Goal: Task Accomplishment & Management: Use online tool/utility

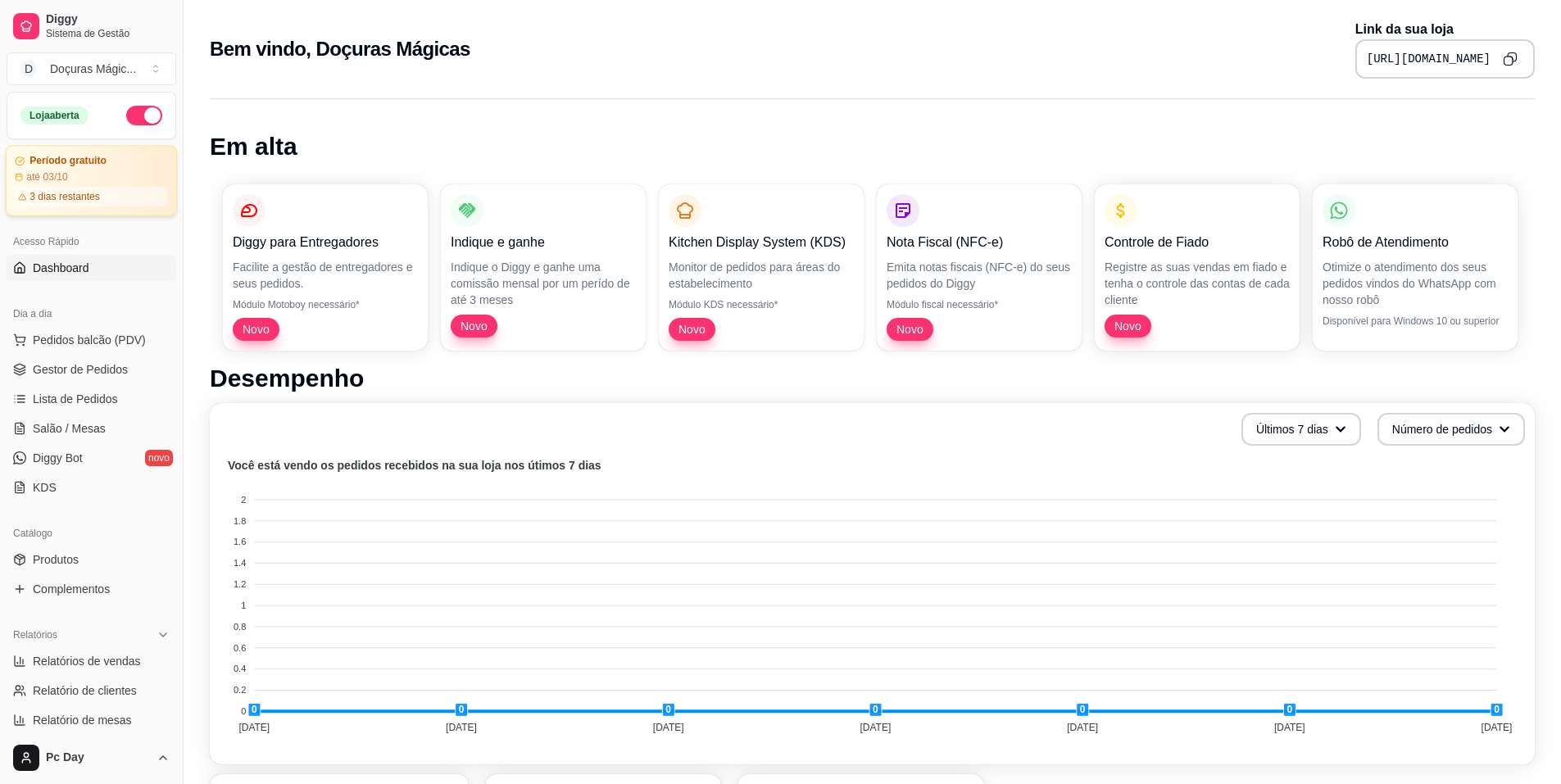
click at [92, 191] on article "3 dias restantes" at bounding box center [65, 197] width 71 height 13
click at [118, 167] on div "Período gratuito até 03/10 3 dias restantes" at bounding box center [92, 181] width 153 height 52
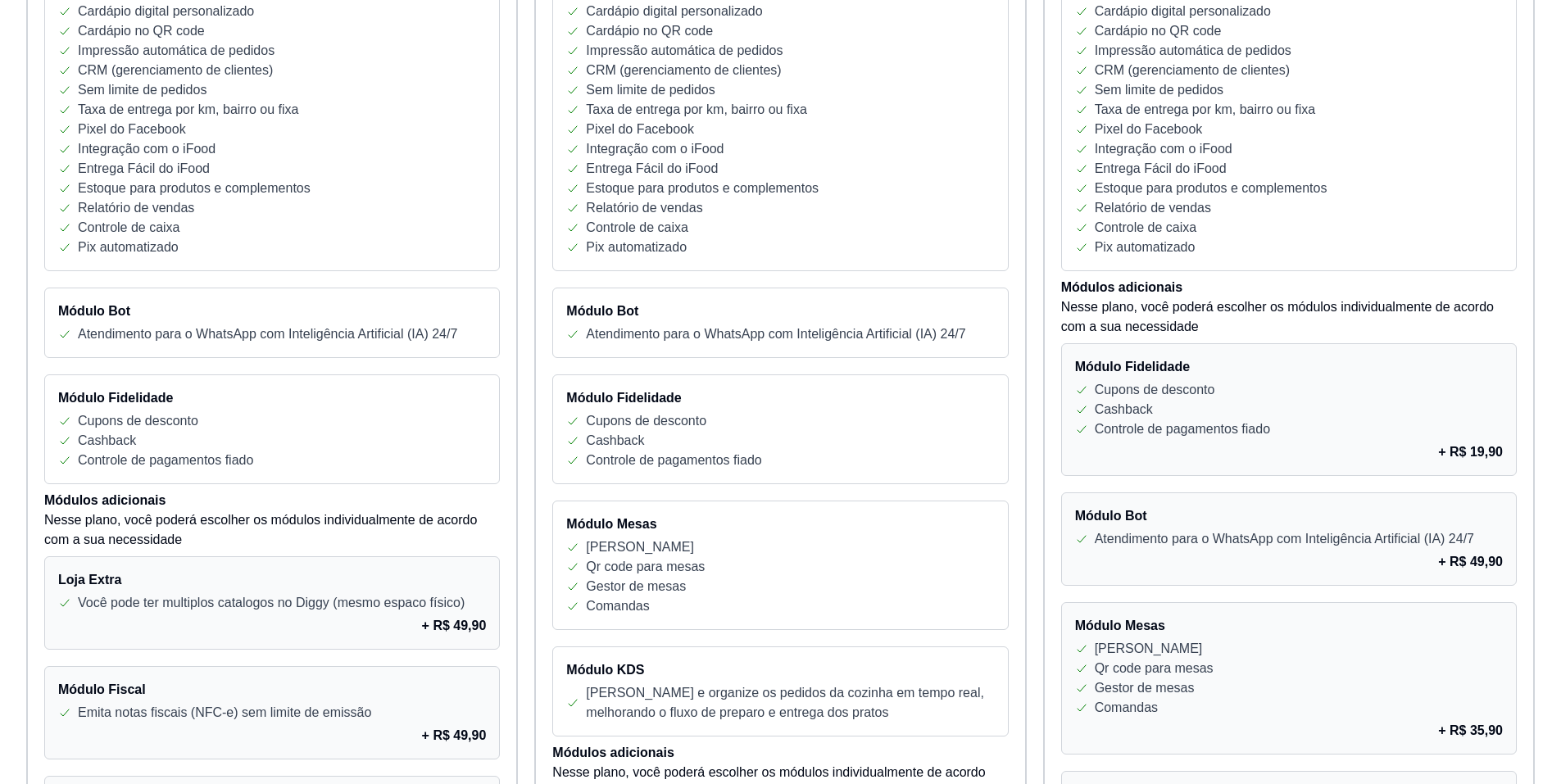
scroll to position [492, 0]
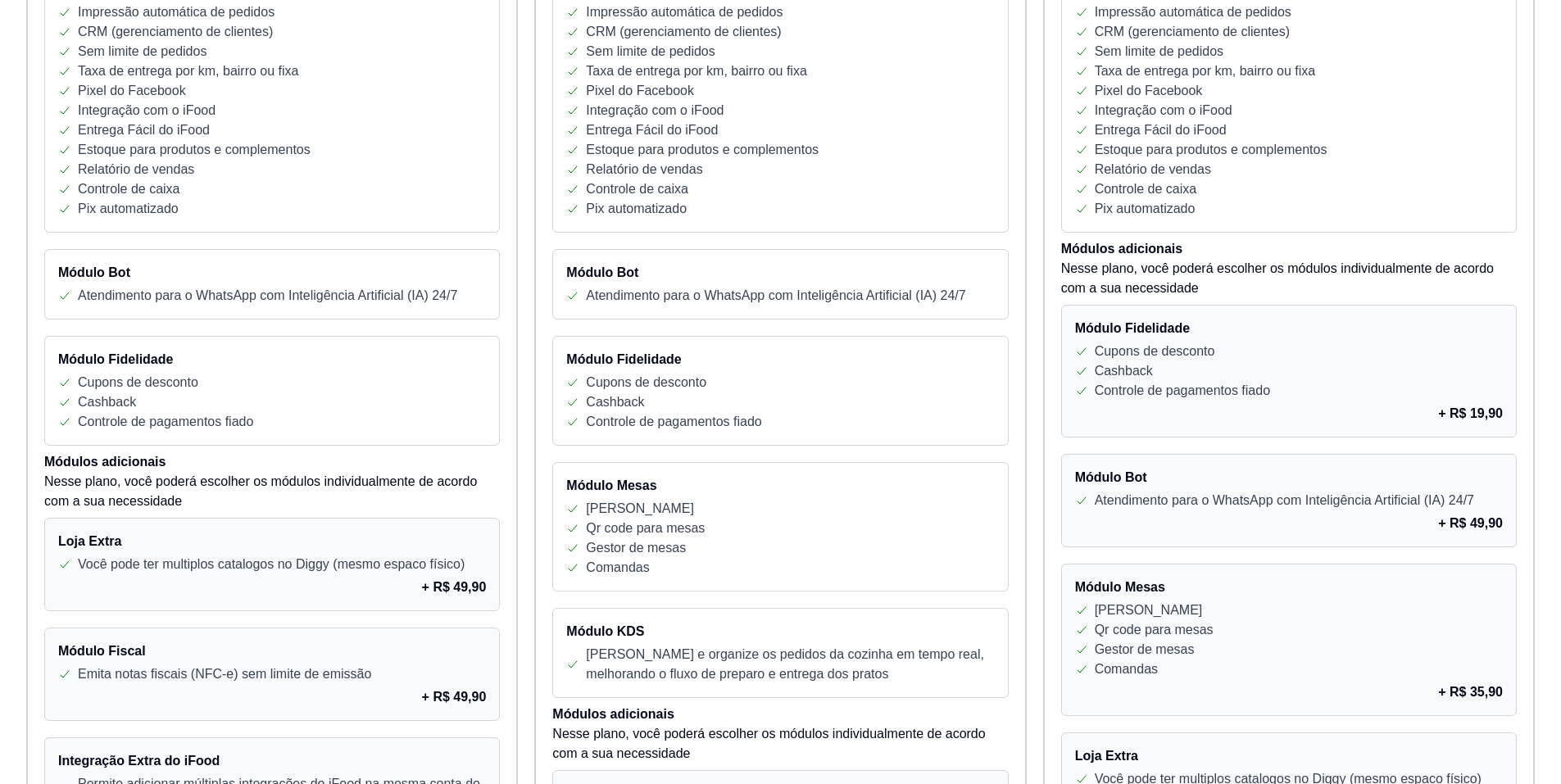
click at [1265, 266] on p "Nesse plano, você poderá escolher os módulos individualmente de acordo com a su…" at bounding box center [1289, 278] width 456 height 39
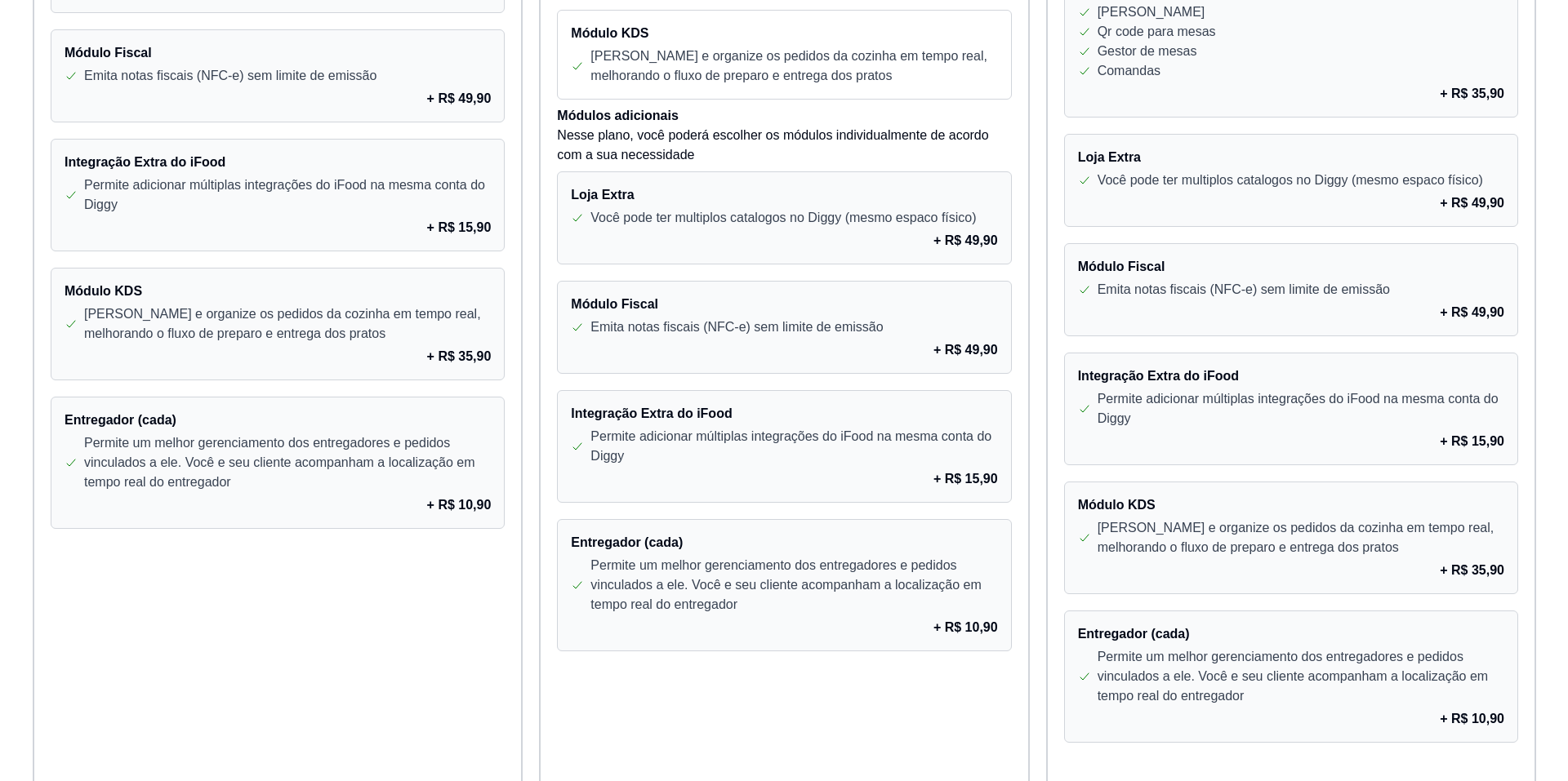
scroll to position [1143, 0]
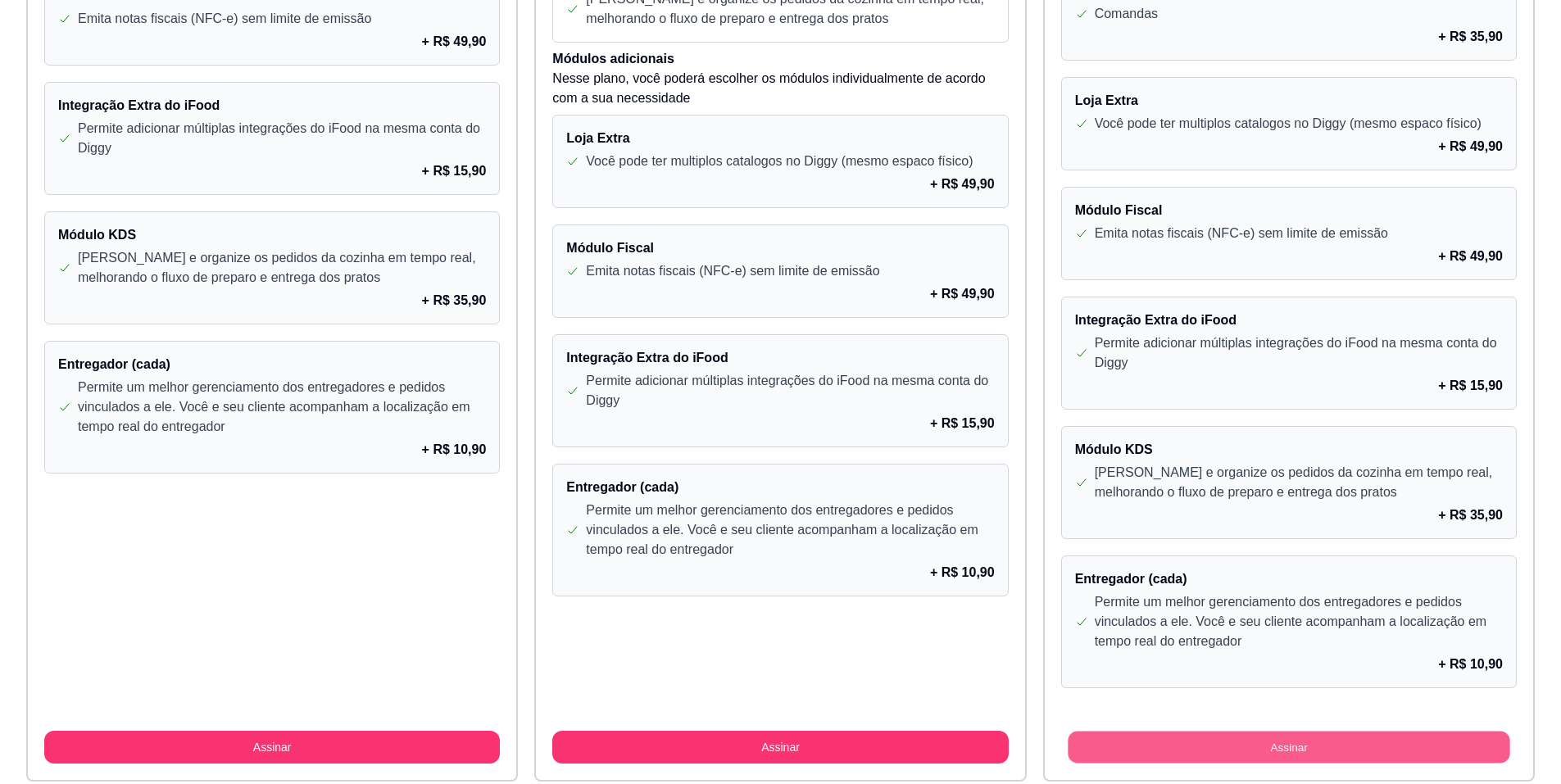
click at [1310, 742] on button "Assinar" at bounding box center [1289, 748] width 442 height 32
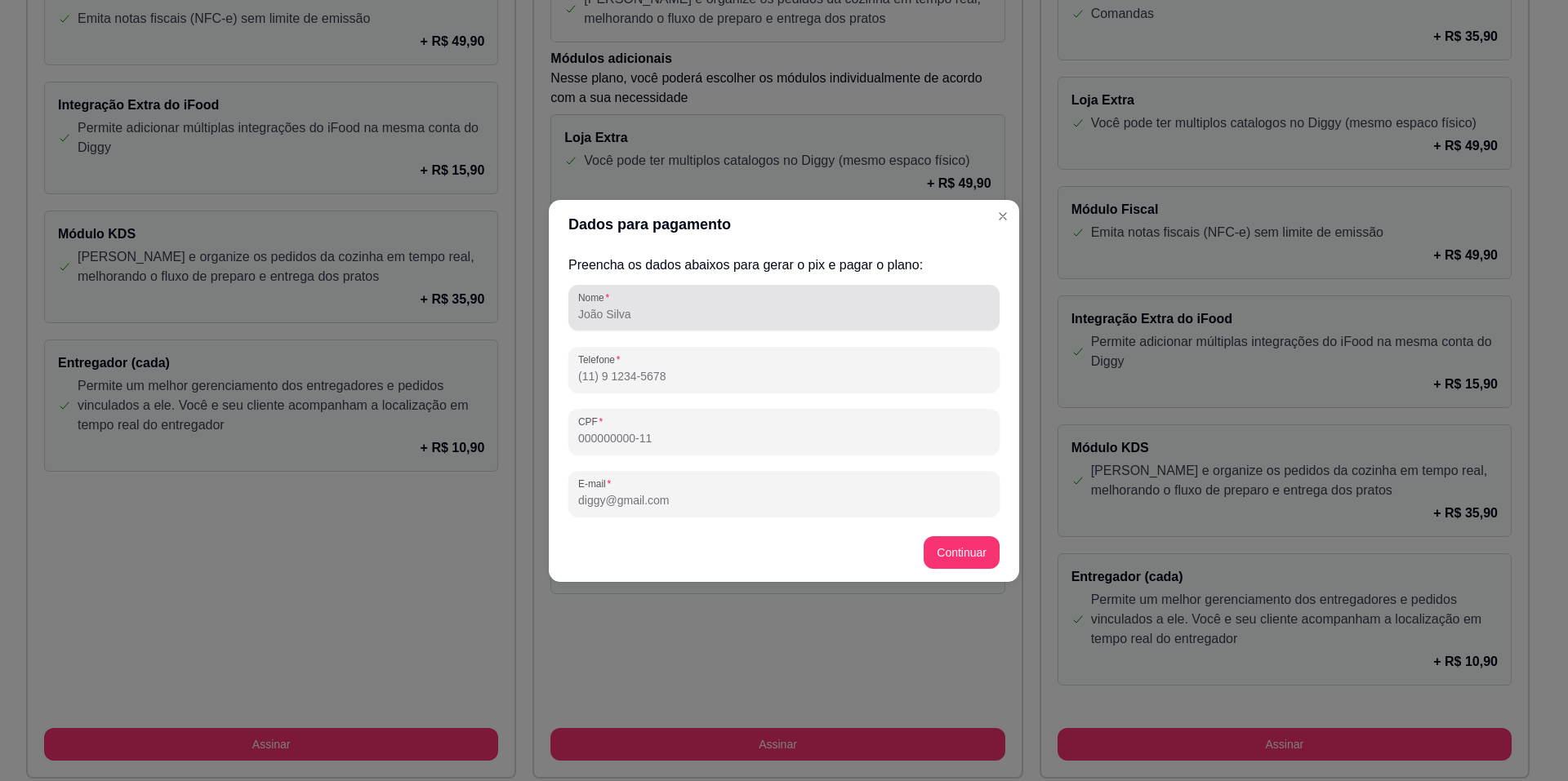
click at [762, 309] on input "Nome" at bounding box center [783, 314] width 411 height 16
type input "[PERSON_NAME]'"
type input "[PHONE_NUMBER]"
type input "[EMAIL_ADDRESS][DOMAIN_NAME]"
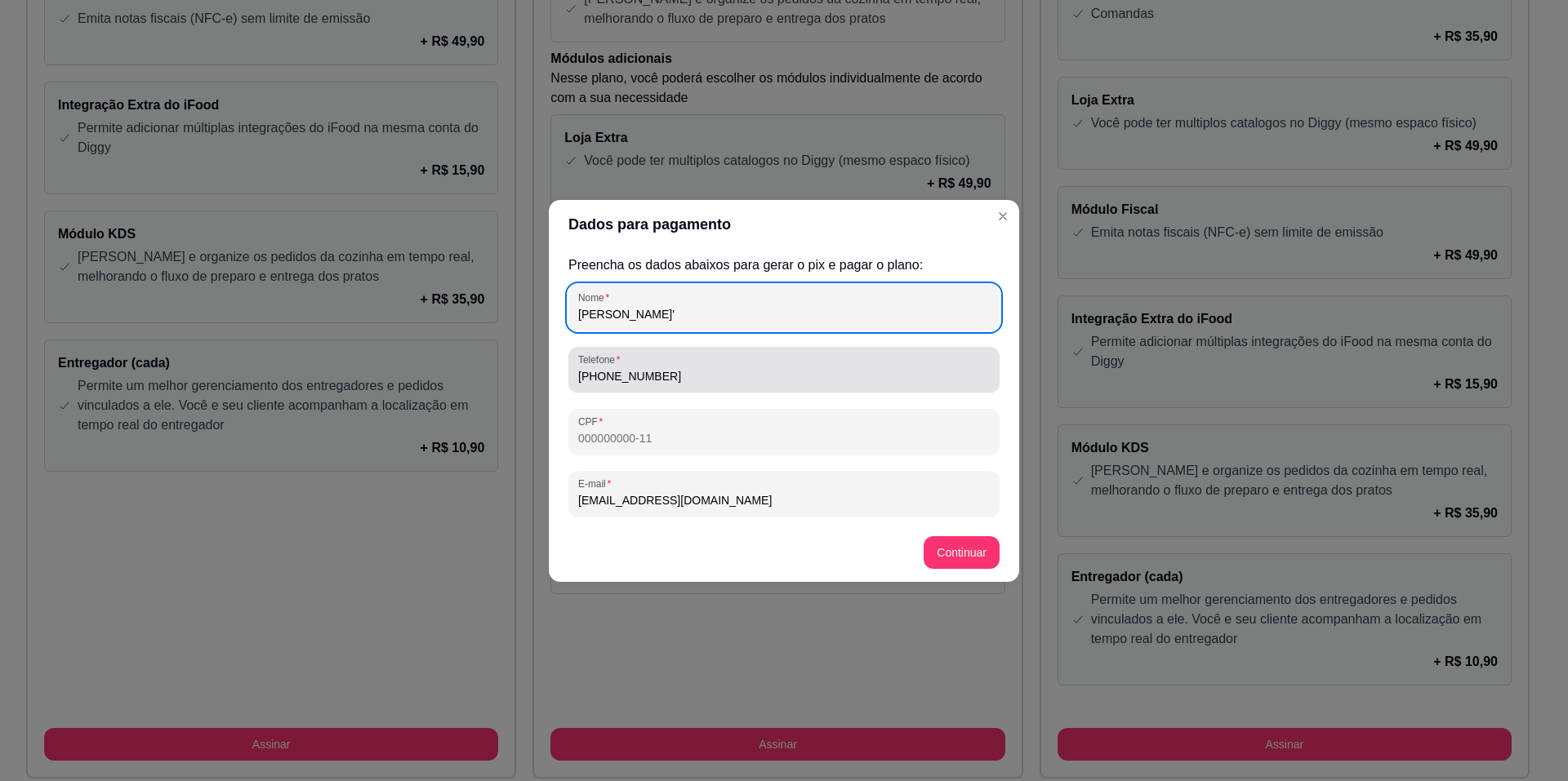
click at [753, 372] on input "[PHONE_NUMBER]" at bounding box center [783, 376] width 411 height 16
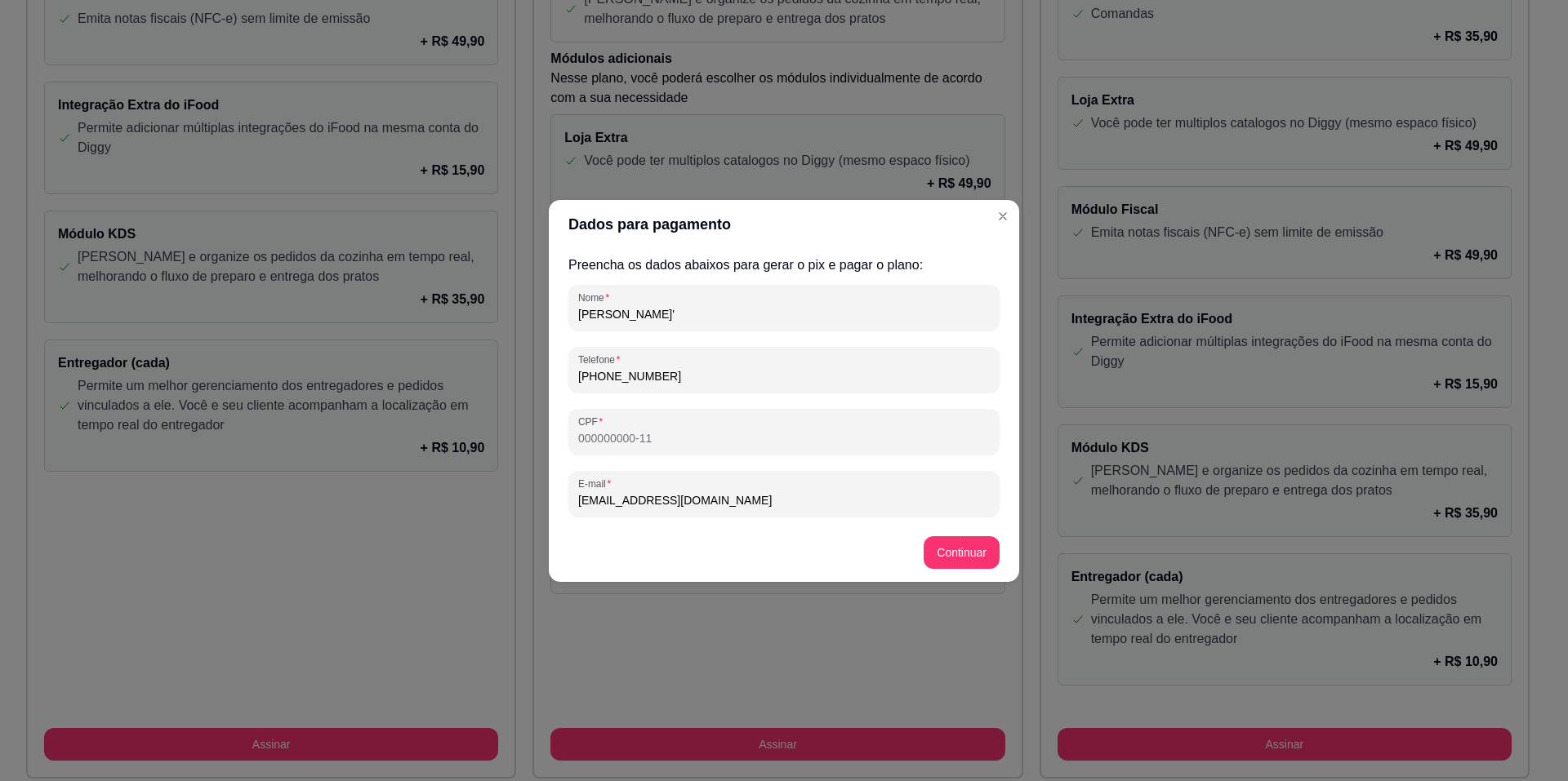
click at [753, 372] on input "[PHONE_NUMBER]" at bounding box center [783, 376] width 411 height 16
click at [691, 384] on div "[PHONE_NUMBER]" at bounding box center [783, 369] width 411 height 33
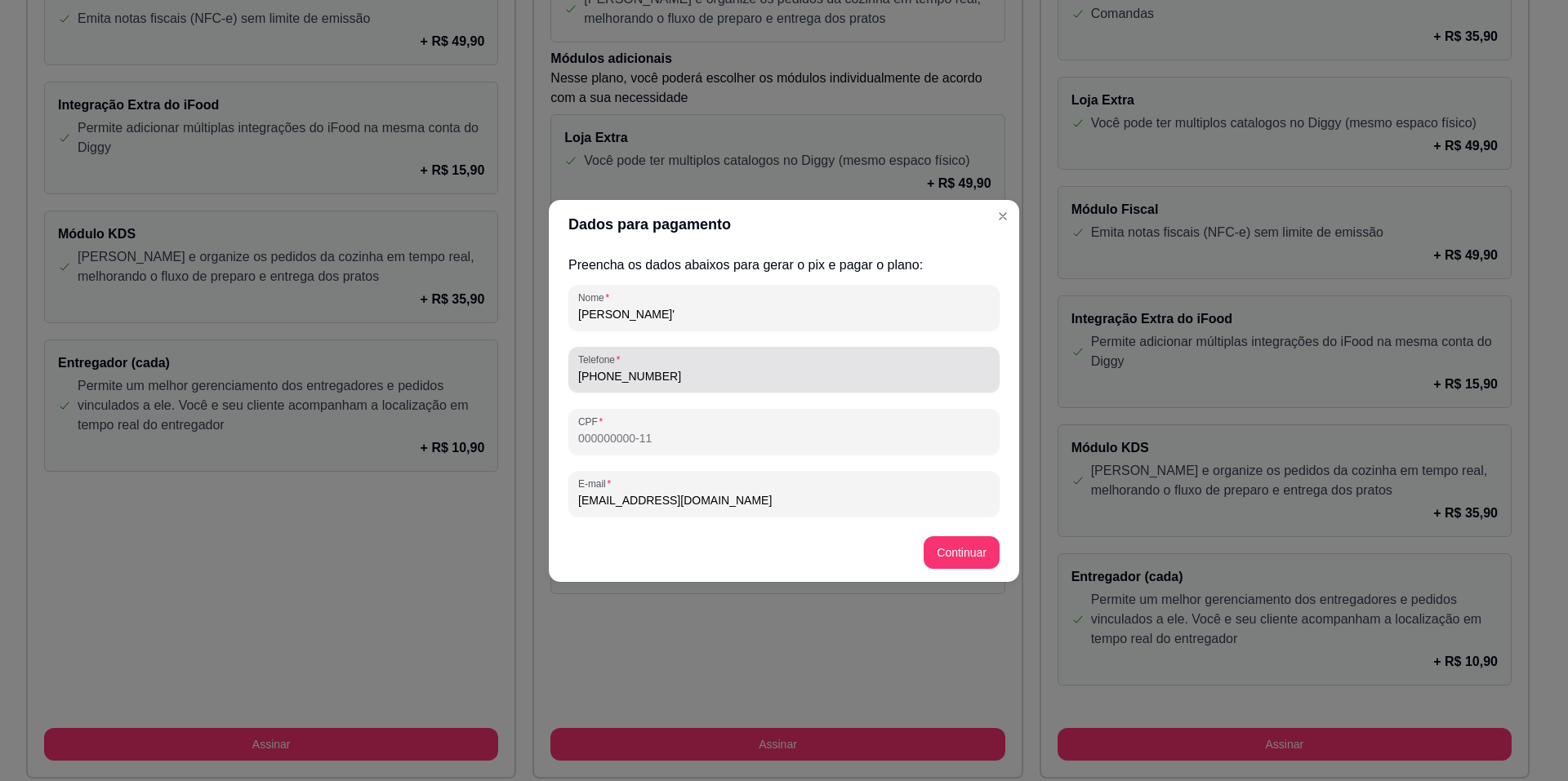
click at [688, 387] on div "Telefone [PHONE_NUMBER]" at bounding box center [784, 369] width 431 height 46
click at [674, 391] on div "Telefone [PHONE_NUMBER]" at bounding box center [784, 369] width 431 height 46
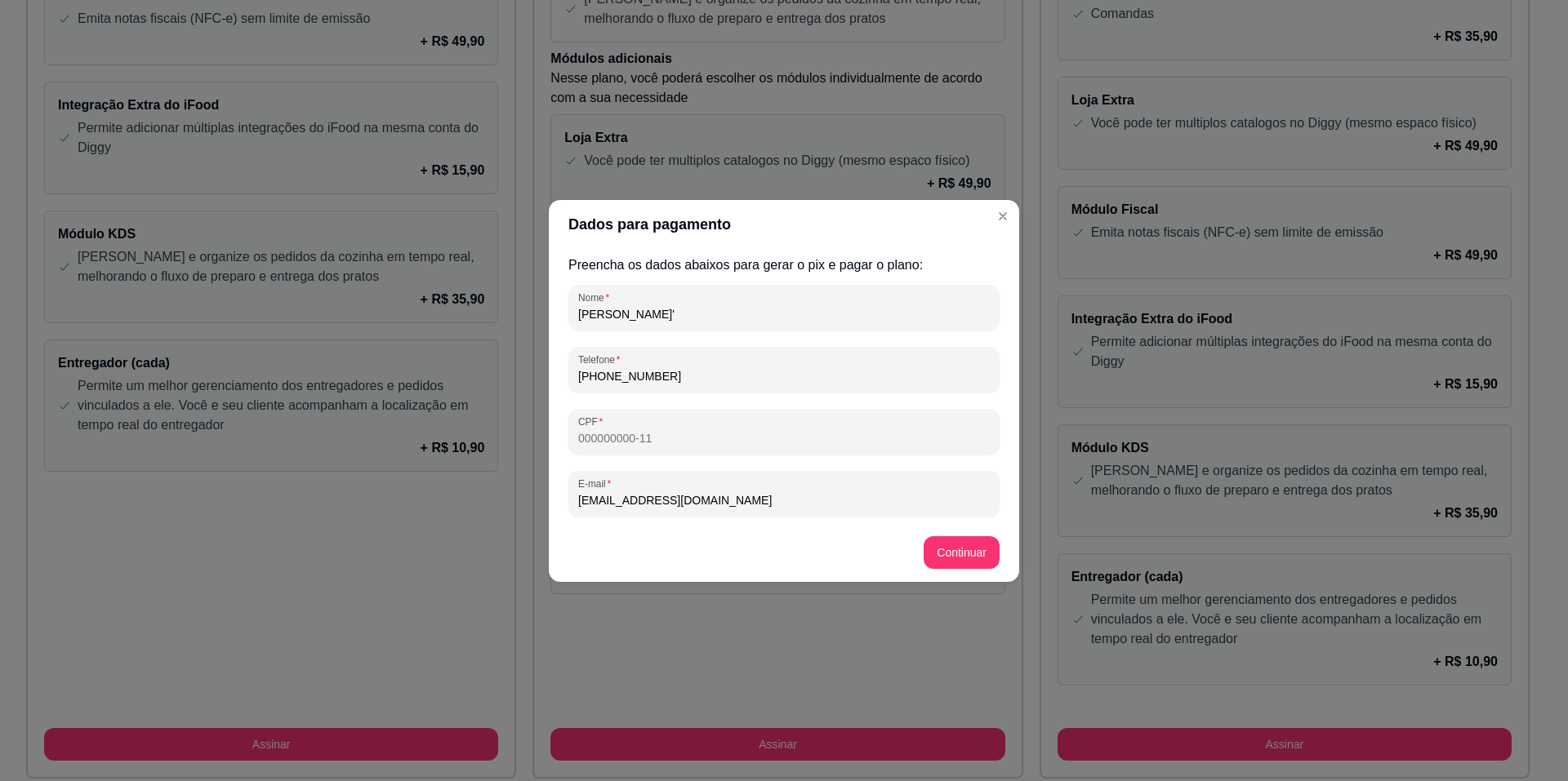
click at [662, 382] on input "[PHONE_NUMBER]" at bounding box center [783, 376] width 411 height 16
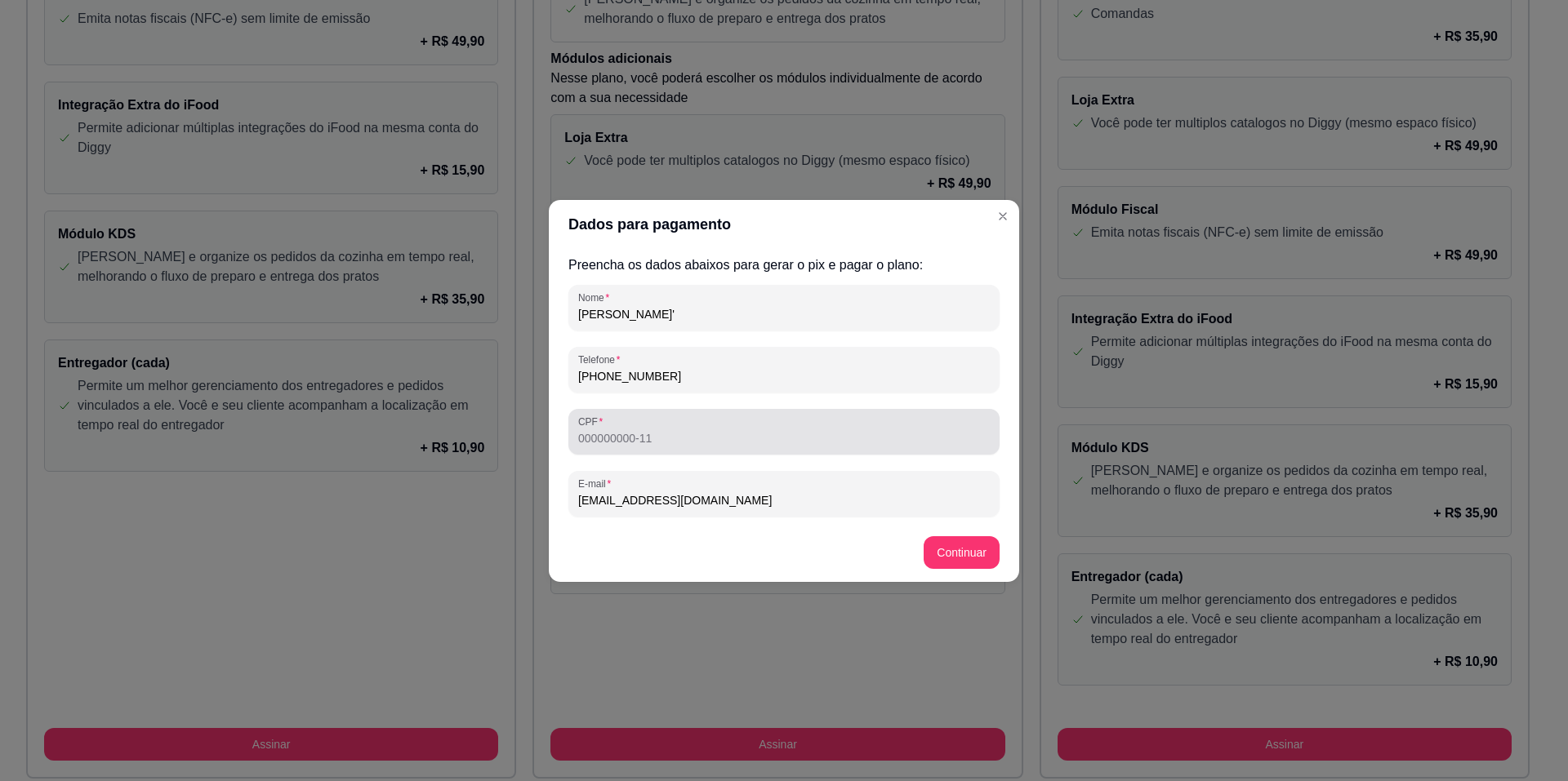
type input "[PHONE_NUMBER]"
click at [681, 446] on div at bounding box center [783, 431] width 411 height 33
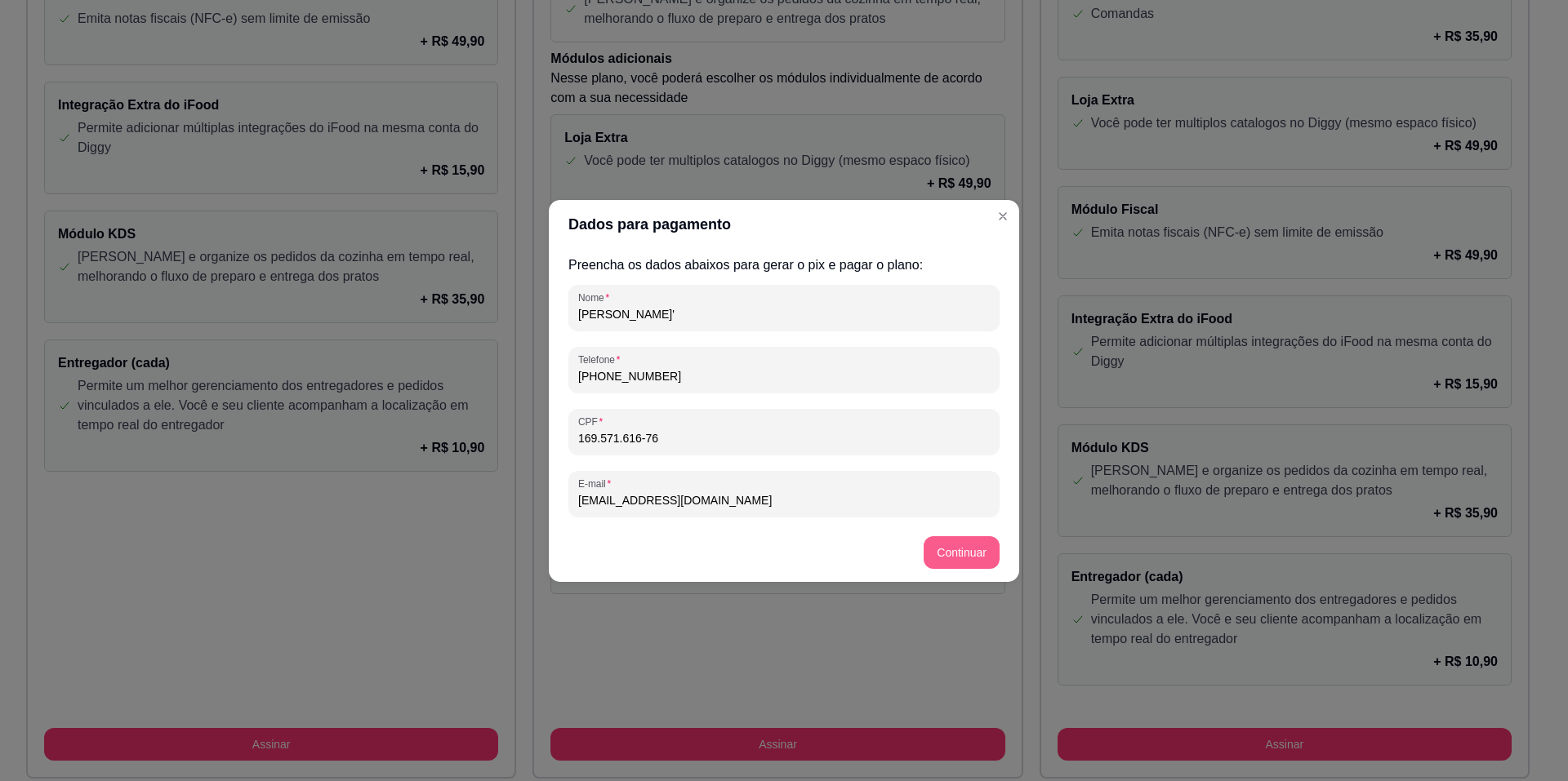
type input "169.571.616-76"
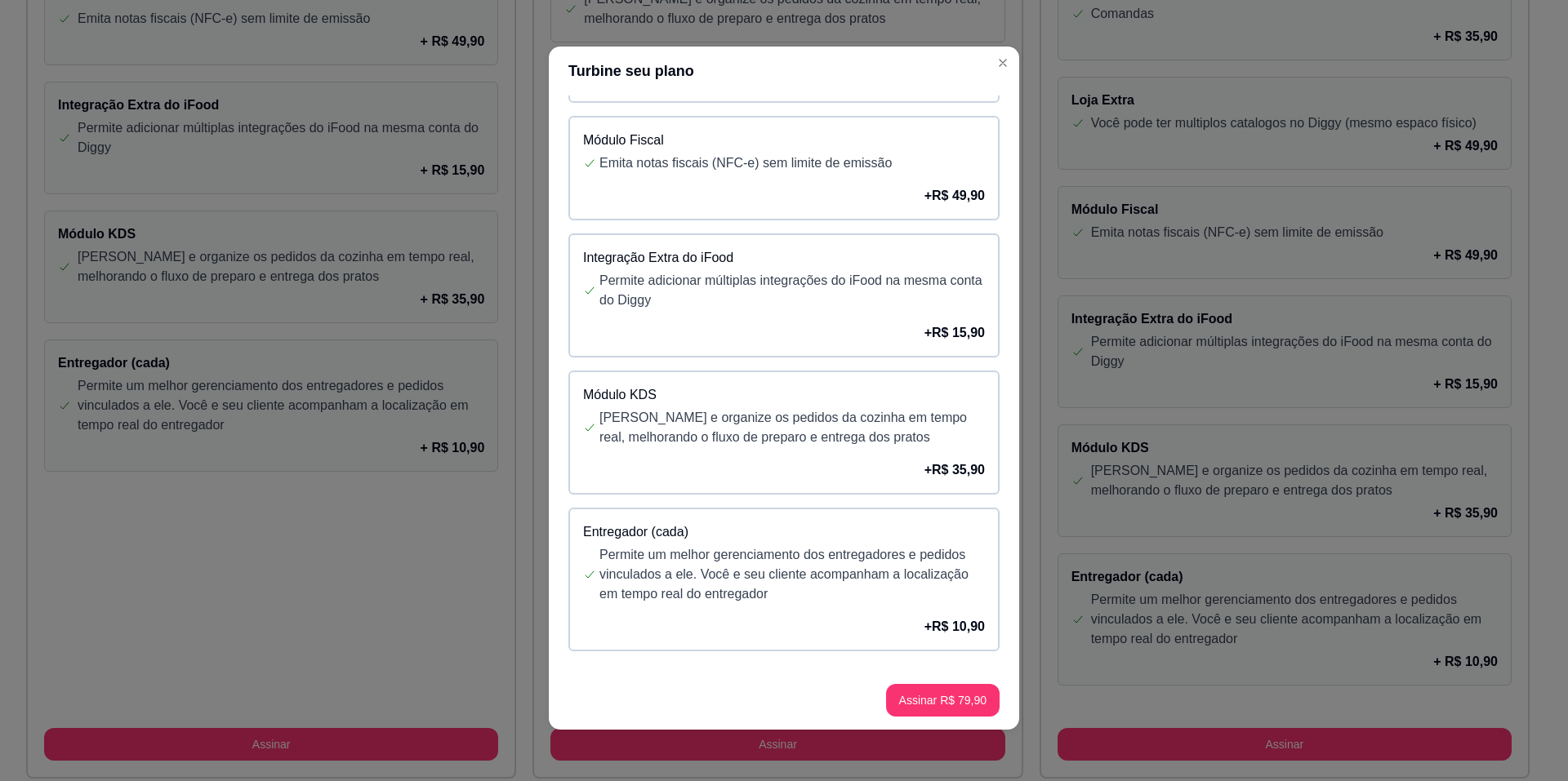
scroll to position [3, 0]
click at [925, 619] on p "+ R$ 10,90" at bounding box center [955, 625] width 60 height 19
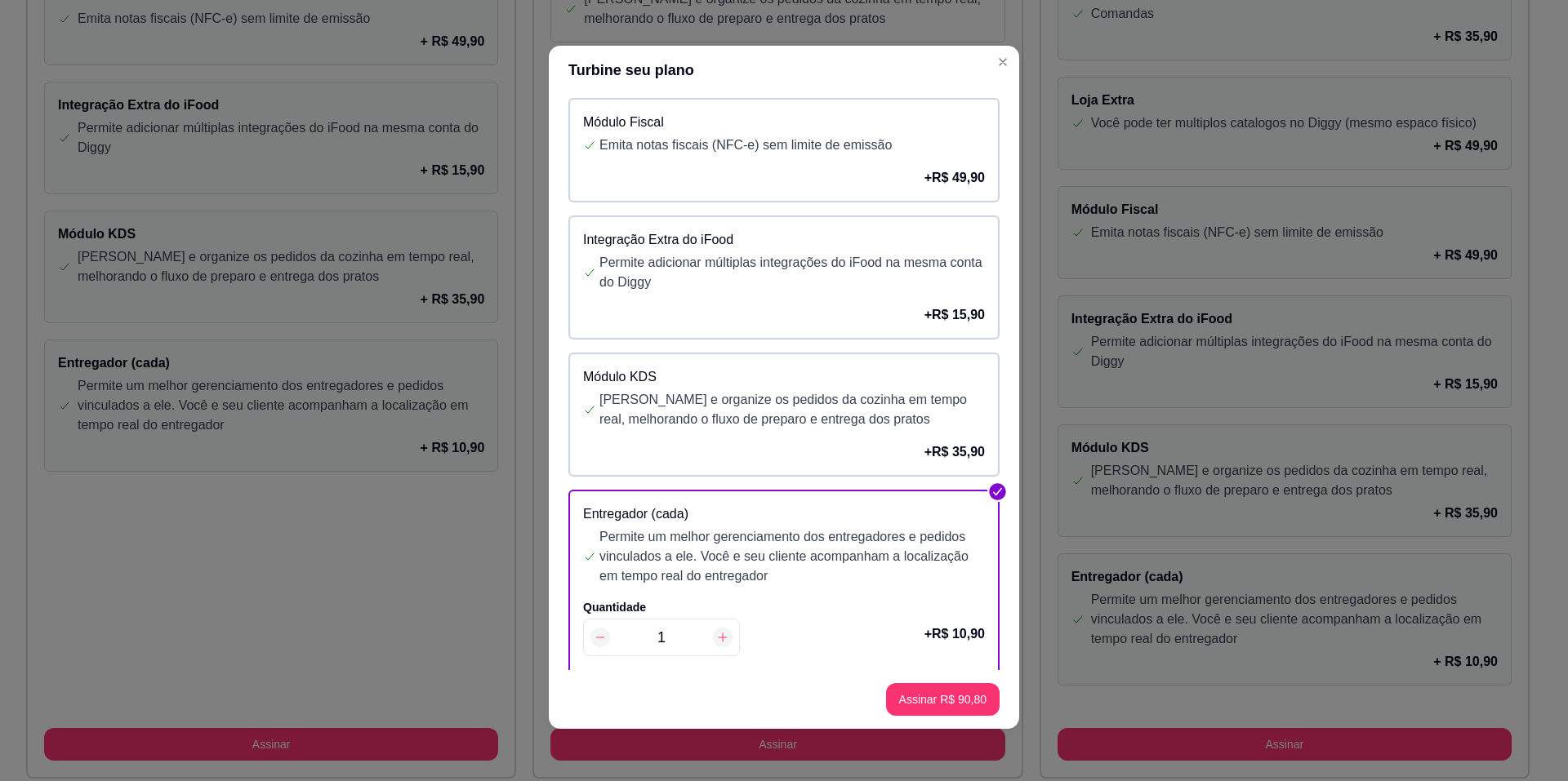
scroll to position [671, 0]
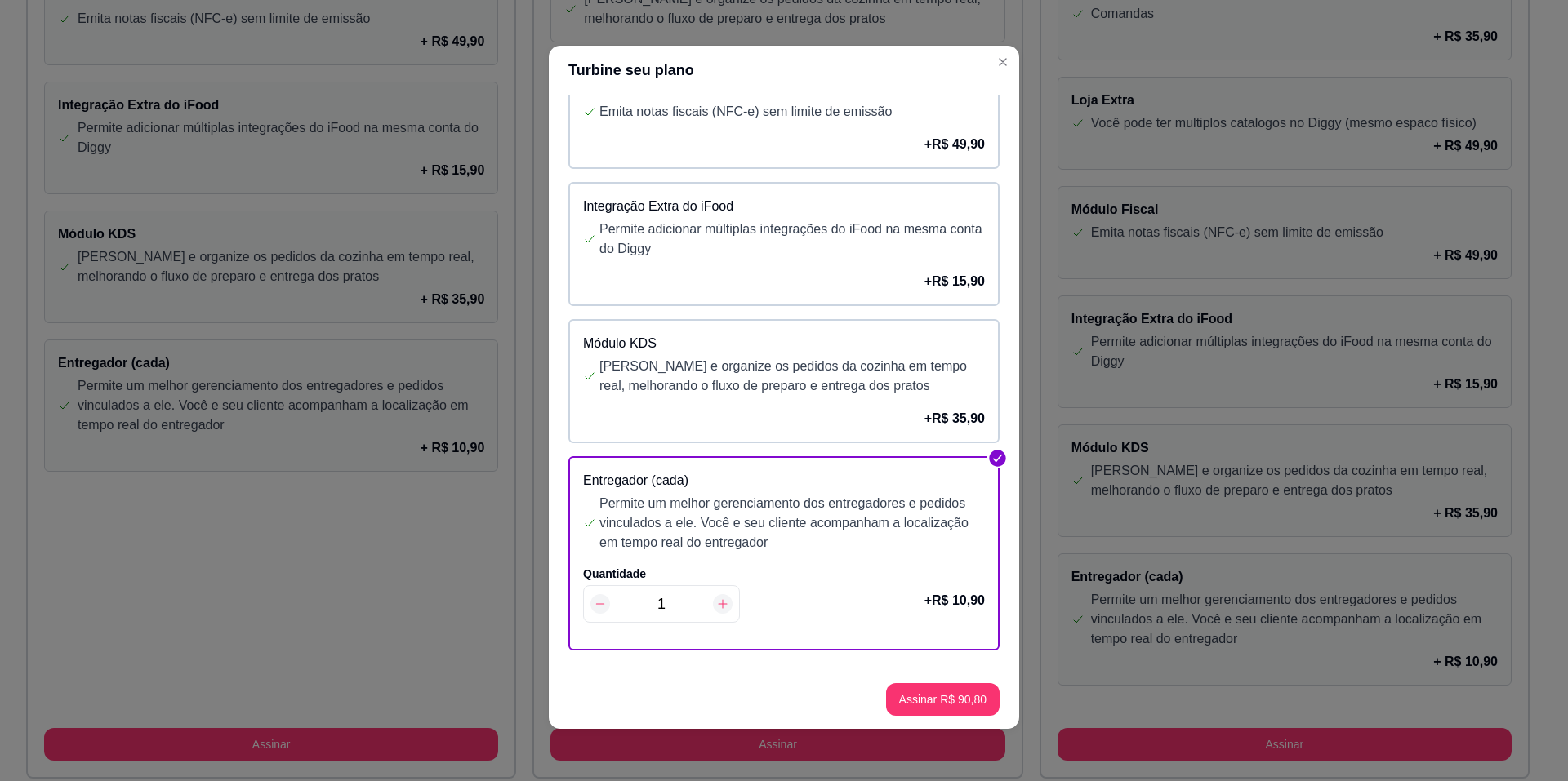
click at [967, 463] on div "Entregador (cada) Permite um melhor gerenciamento dos entregadores e pedidos vi…" at bounding box center [784, 553] width 431 height 194
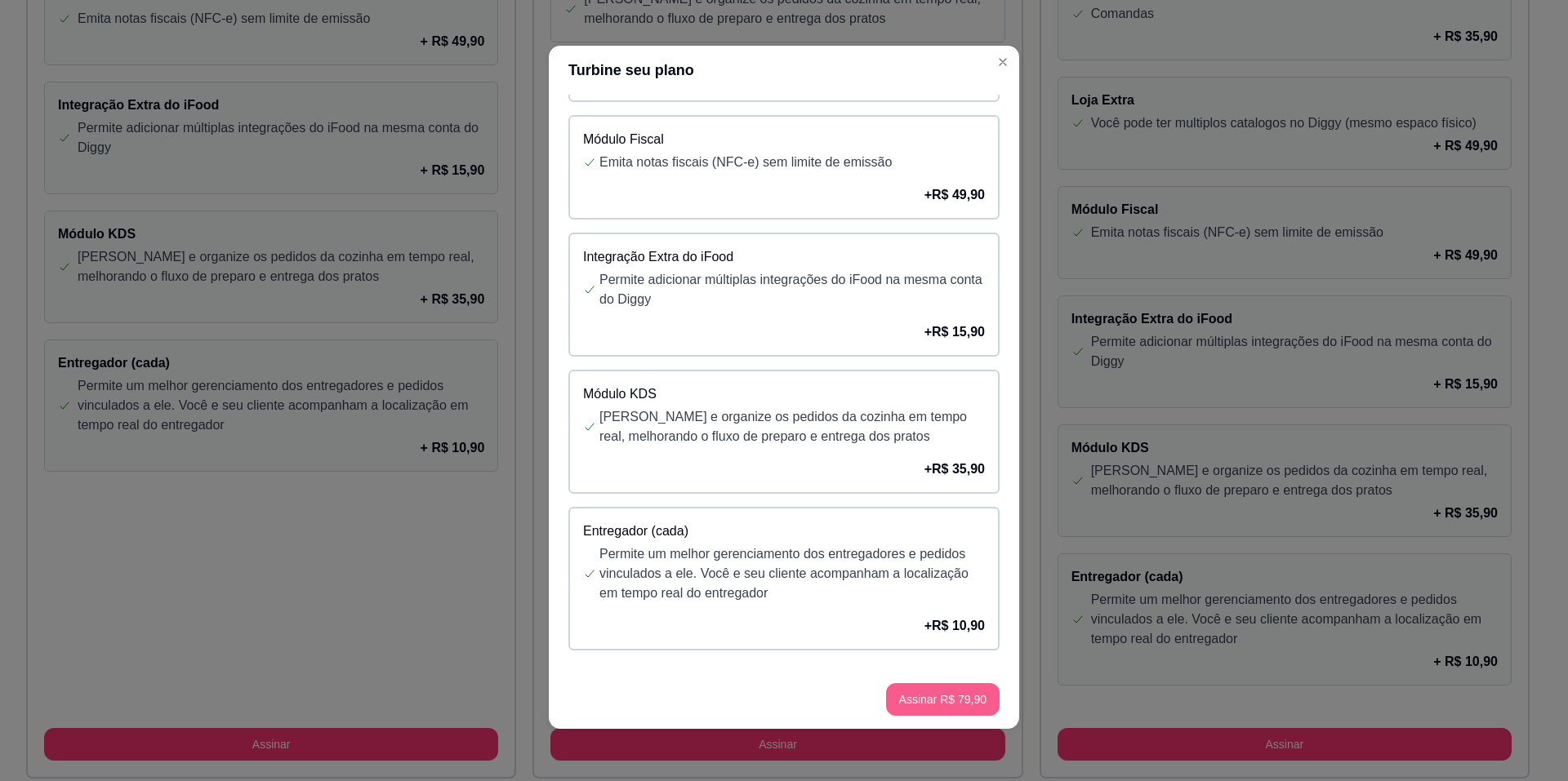
click at [953, 704] on button "Assinar R$ 79,90" at bounding box center [943, 699] width 114 height 33
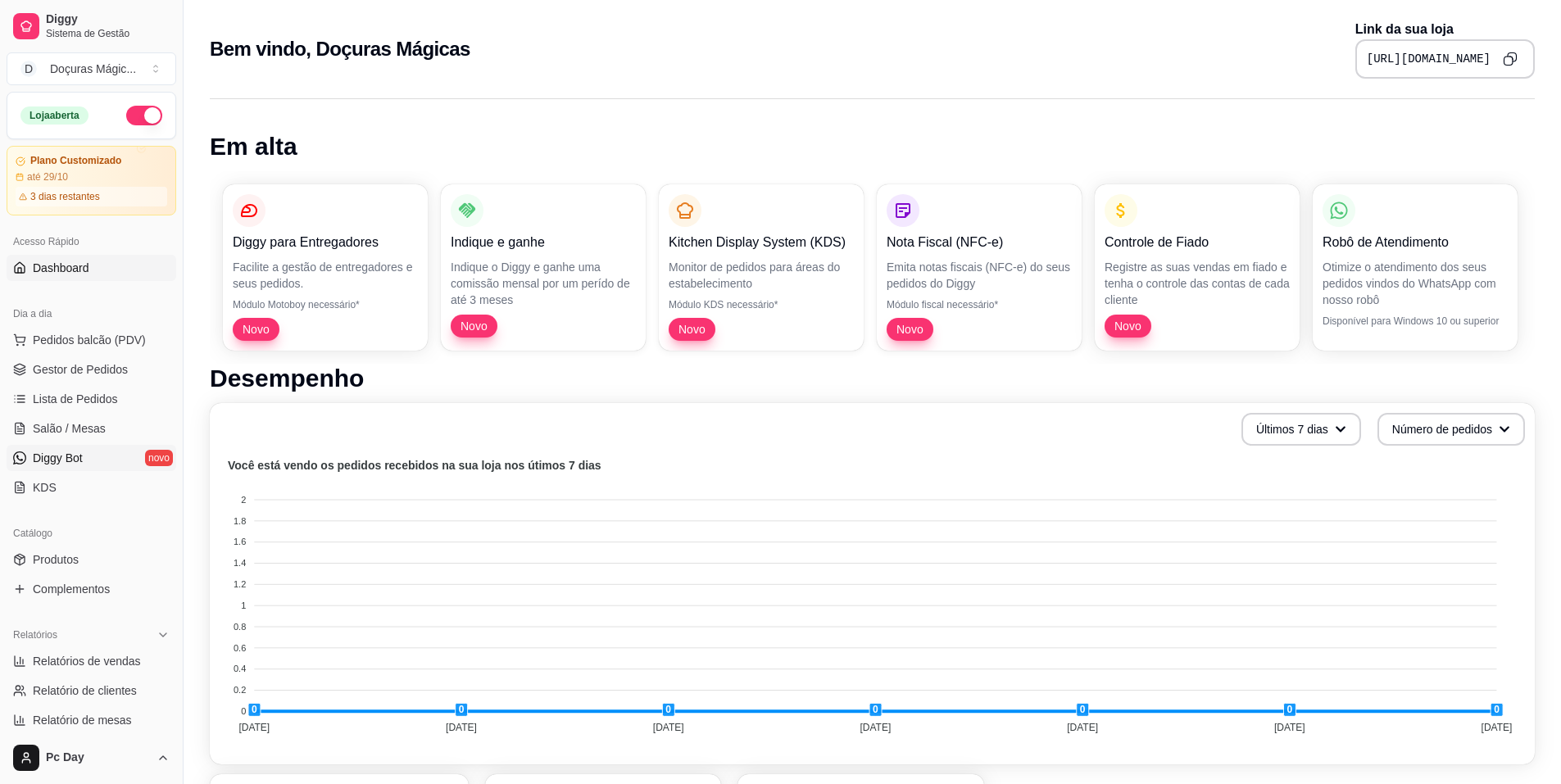
click at [122, 457] on link "Diggy Bot novo" at bounding box center [92, 457] width 170 height 26
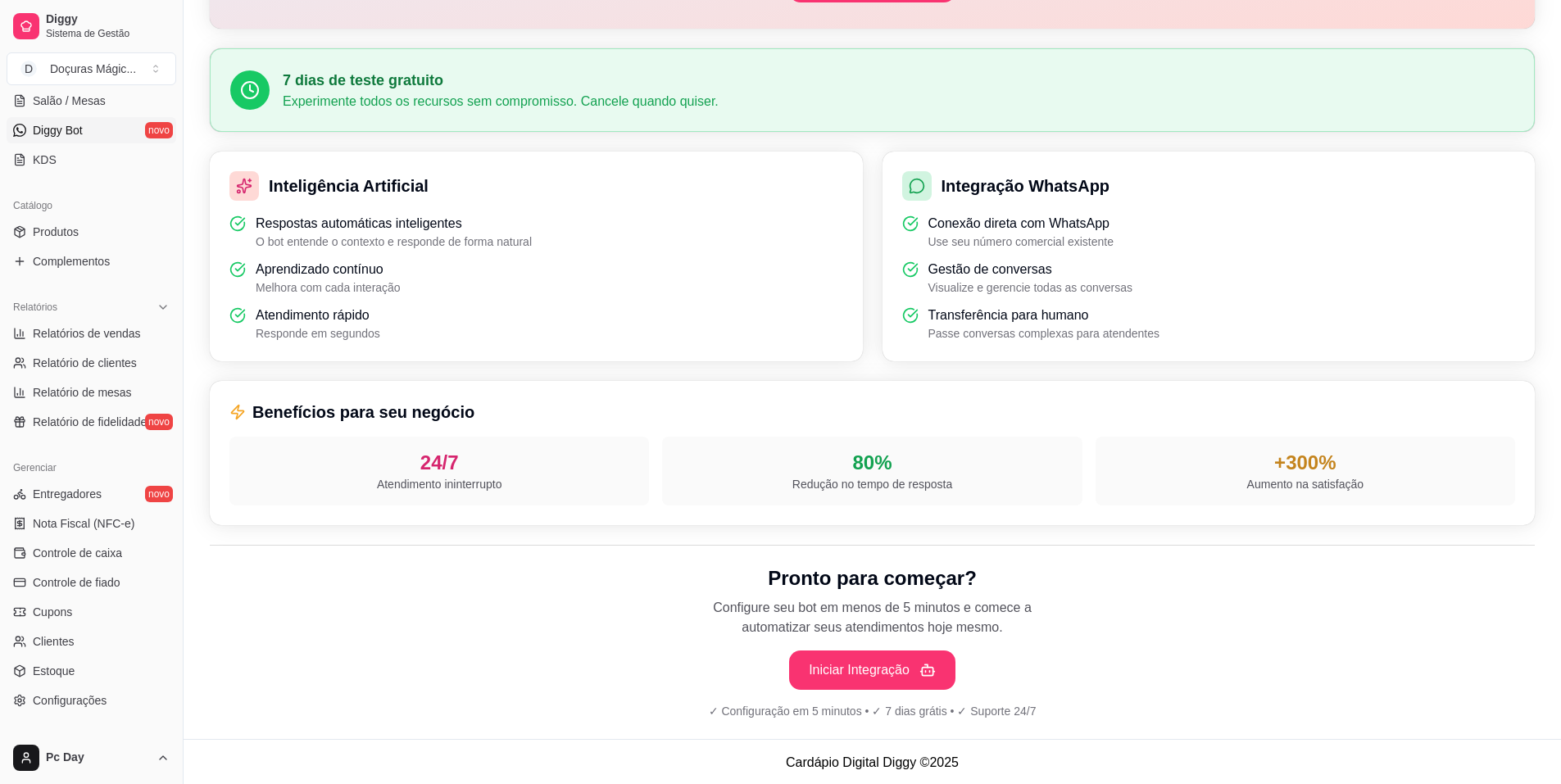
scroll to position [356, 0]
click at [81, 332] on span "Relatórios de vendas" at bounding box center [87, 333] width 108 height 16
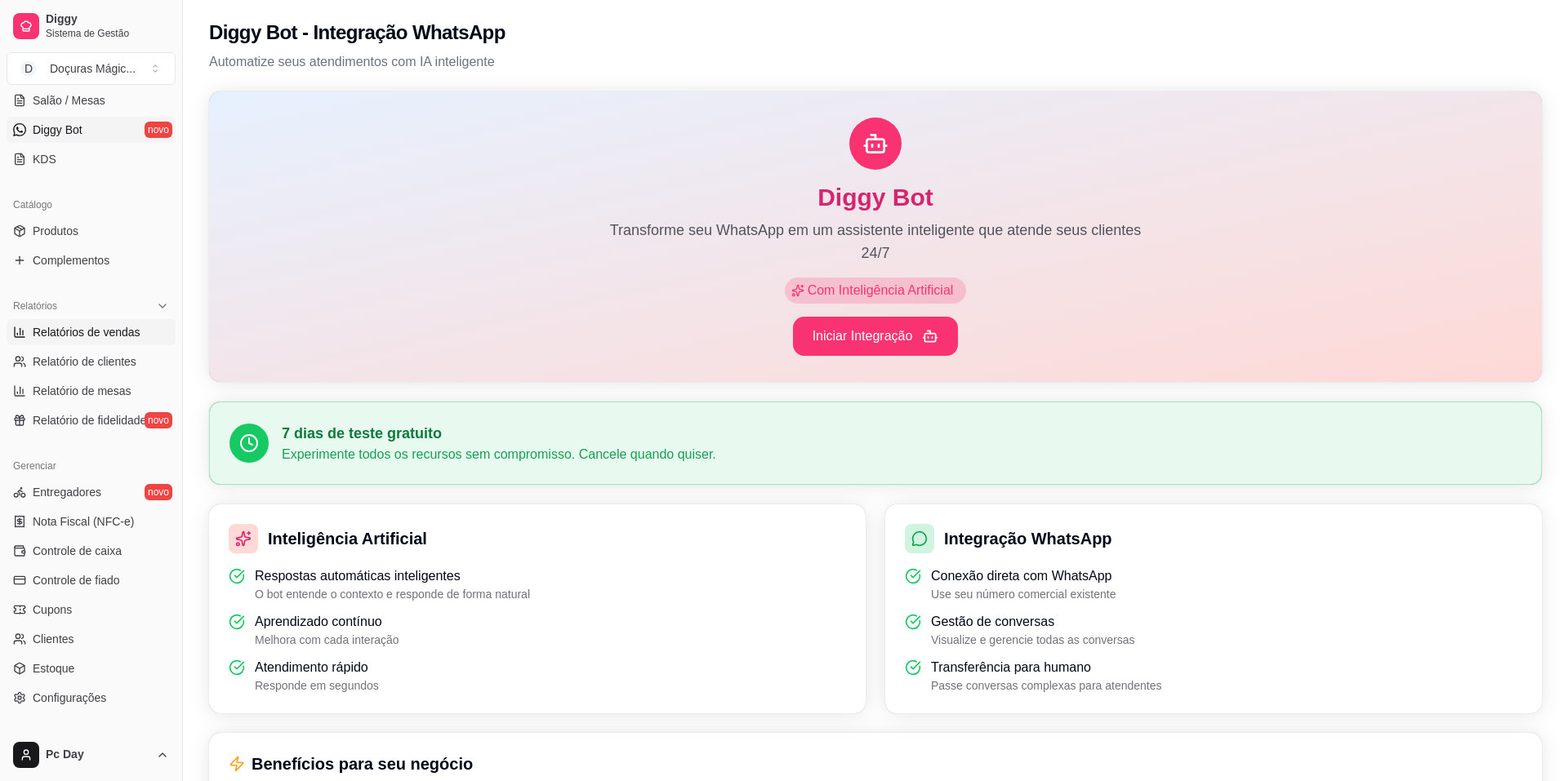
select select "ALL"
select select "0"
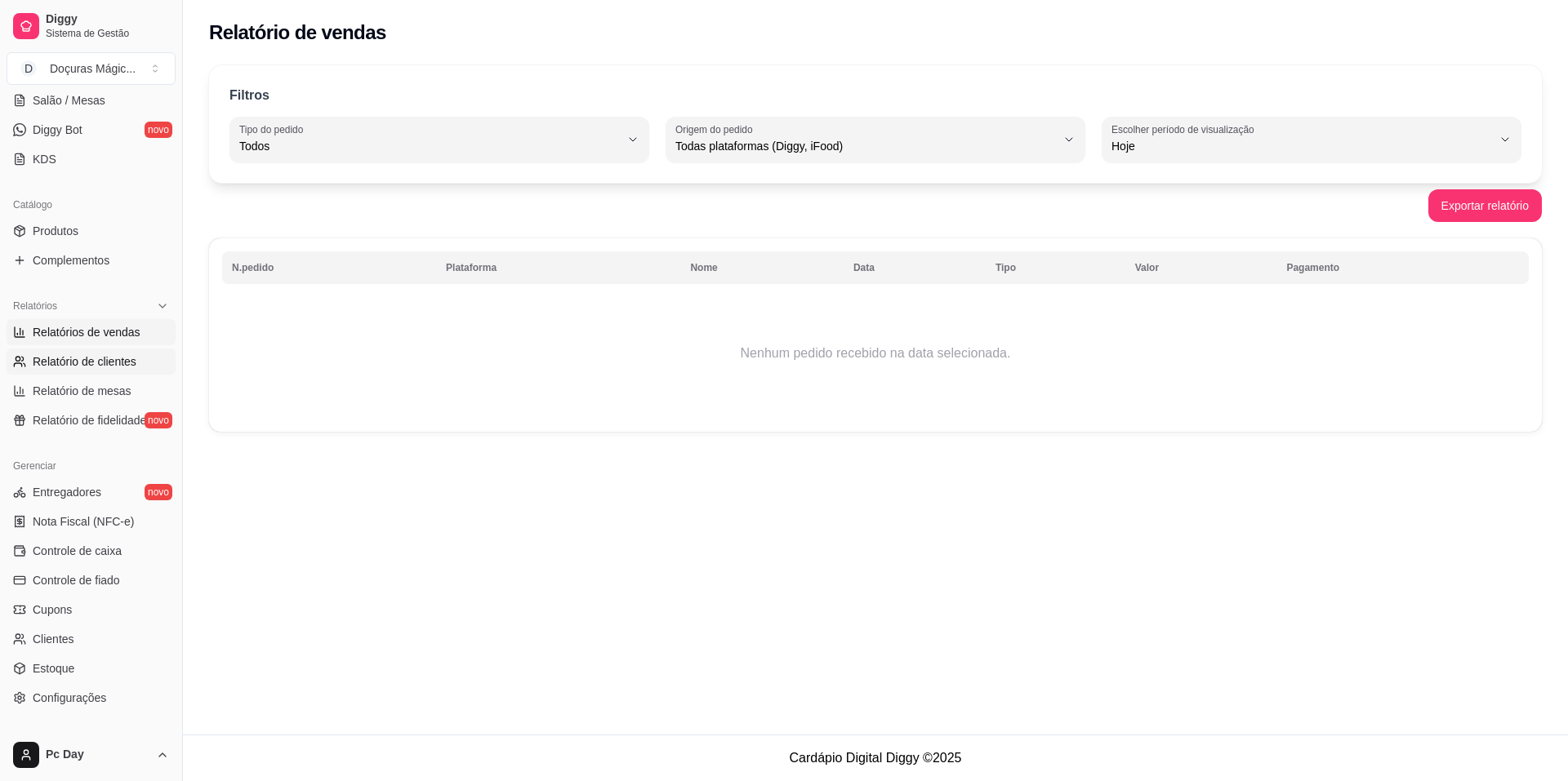
click at [82, 357] on span "Relatório de clientes" at bounding box center [85, 361] width 104 height 16
select select "30"
select select "HIGHEST_TOTAL_SPENT_WITH_ORDERS"
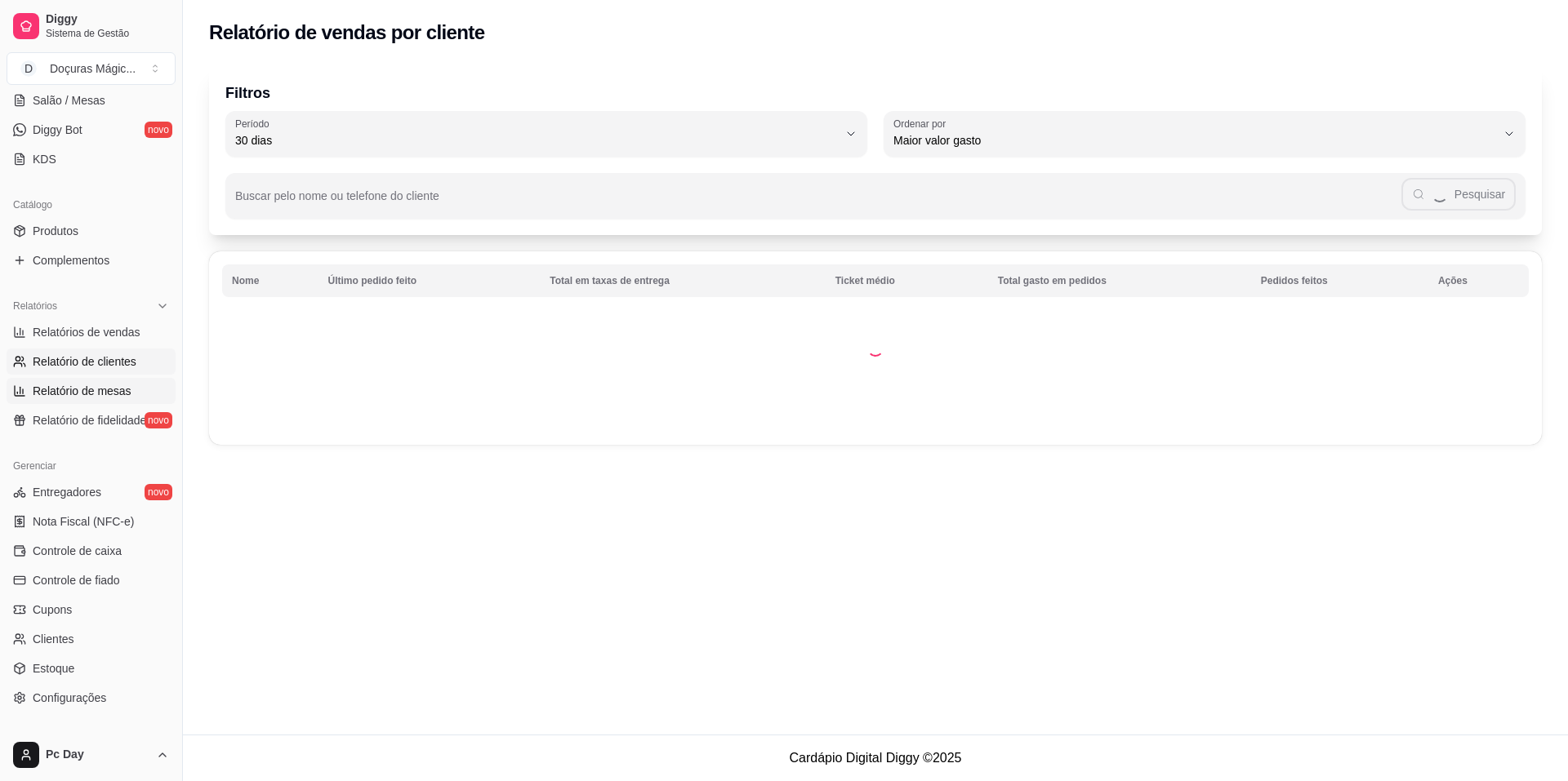
click at [89, 403] on link "Relatório de mesas" at bounding box center [91, 390] width 169 height 26
select select "TOTAL_OF_ORDERS"
select select "7"
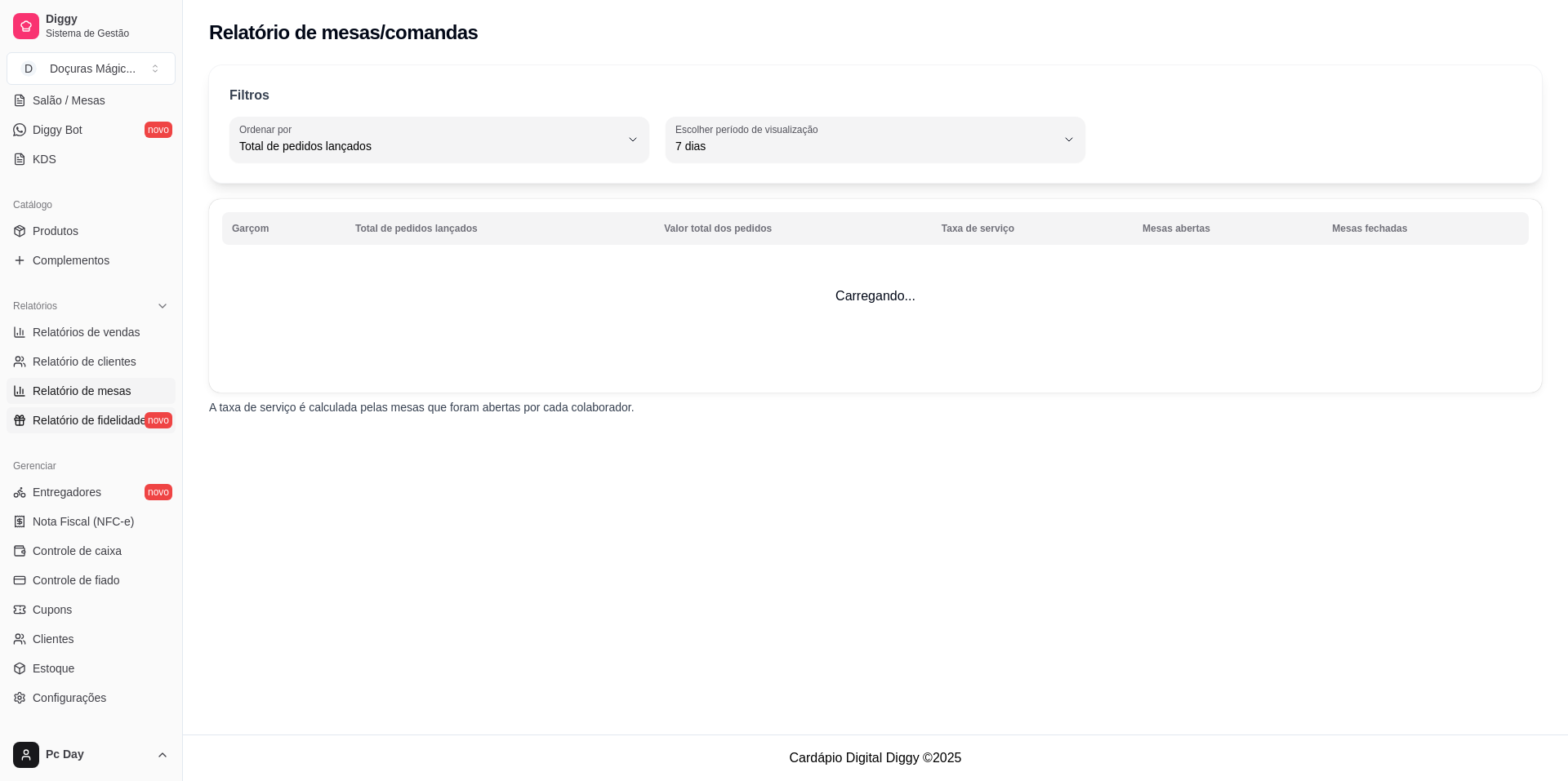
click at [63, 419] on span "Relatório de fidelidade" at bounding box center [90, 419] width 114 height 16
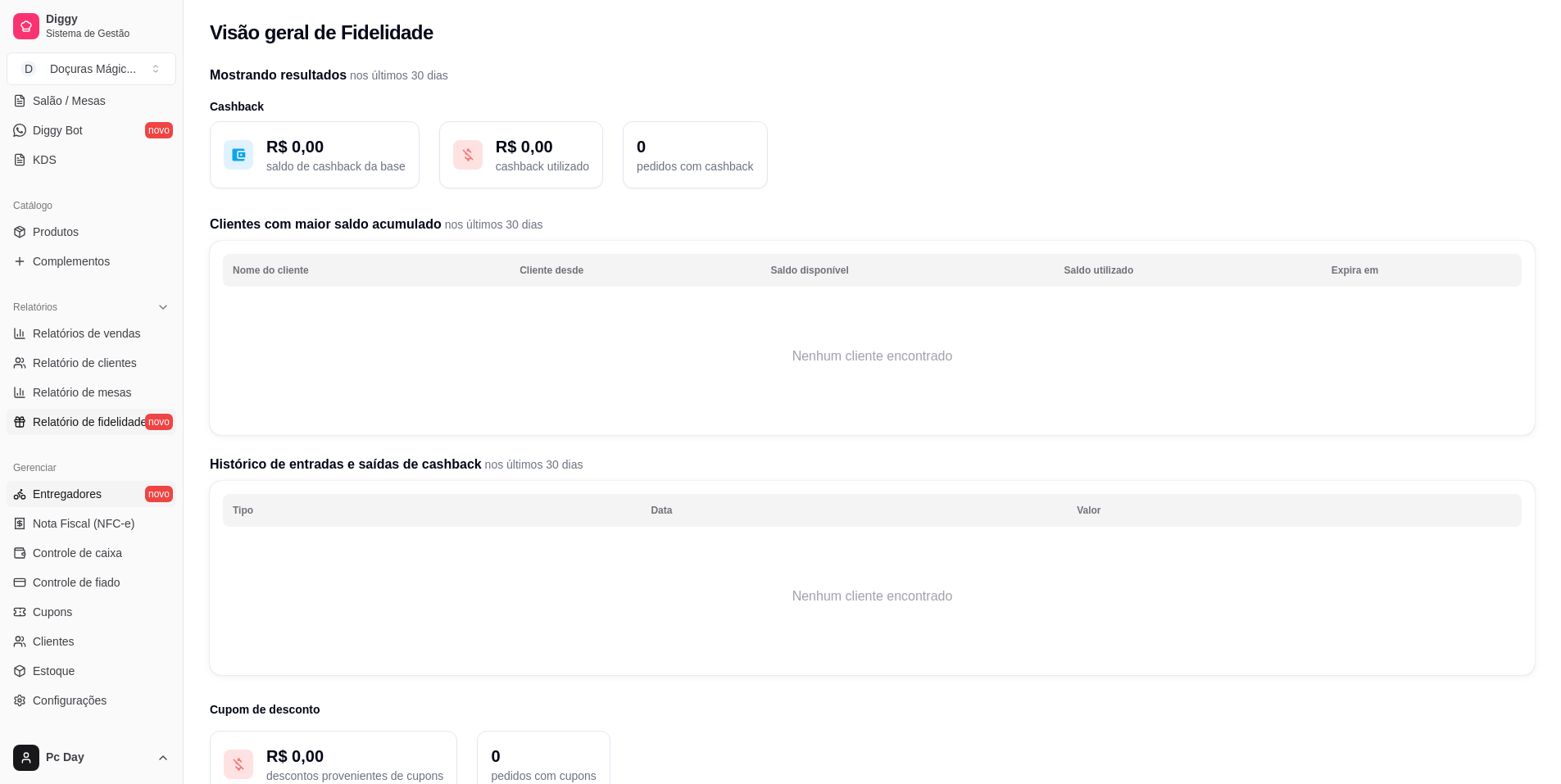
click at [40, 503] on link "Entregadores novo" at bounding box center [92, 493] width 170 height 26
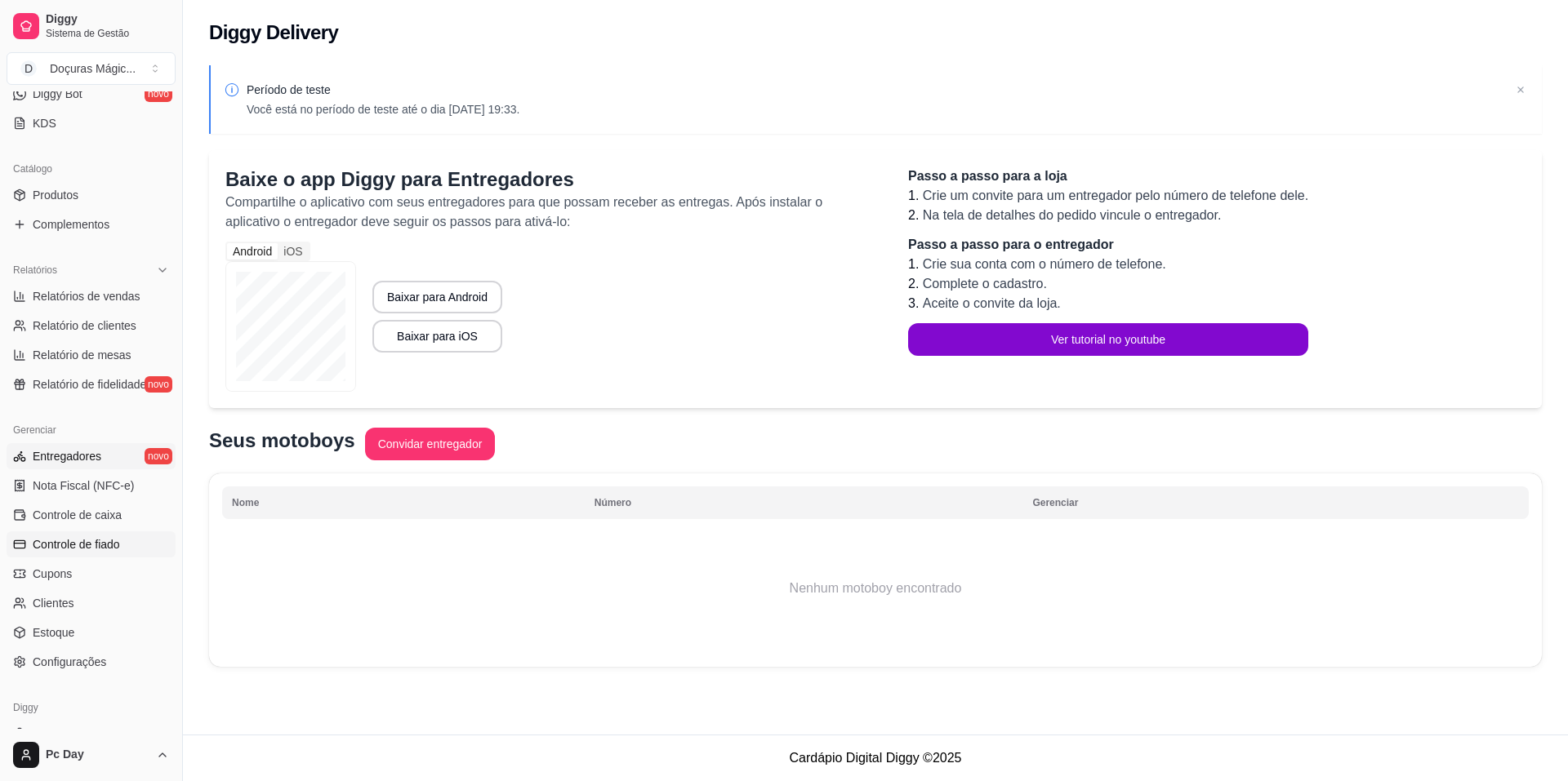
scroll to position [408, 0]
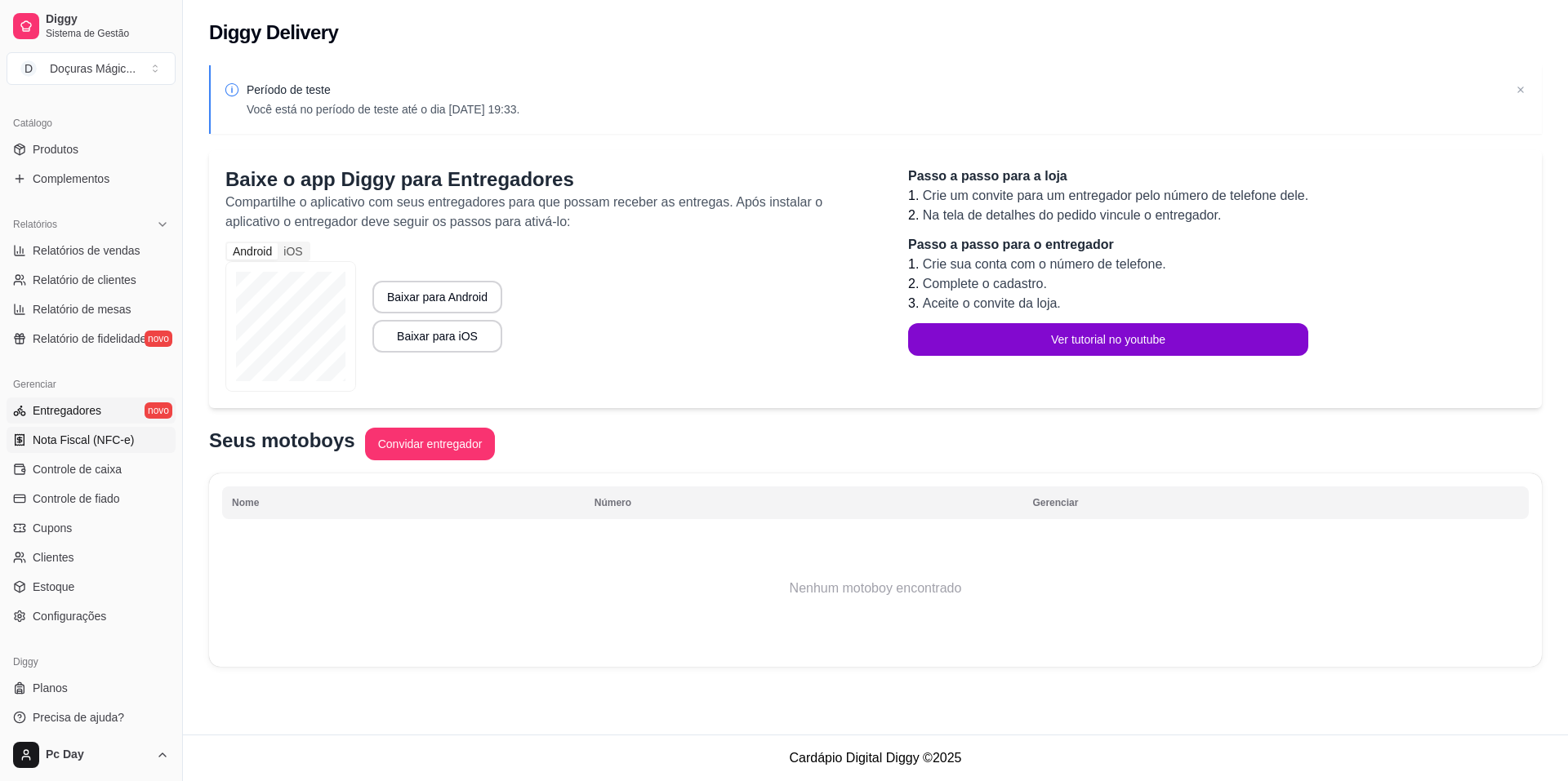
click at [106, 439] on span "Nota Fiscal (NFC-e)" at bounding box center [83, 439] width 101 height 16
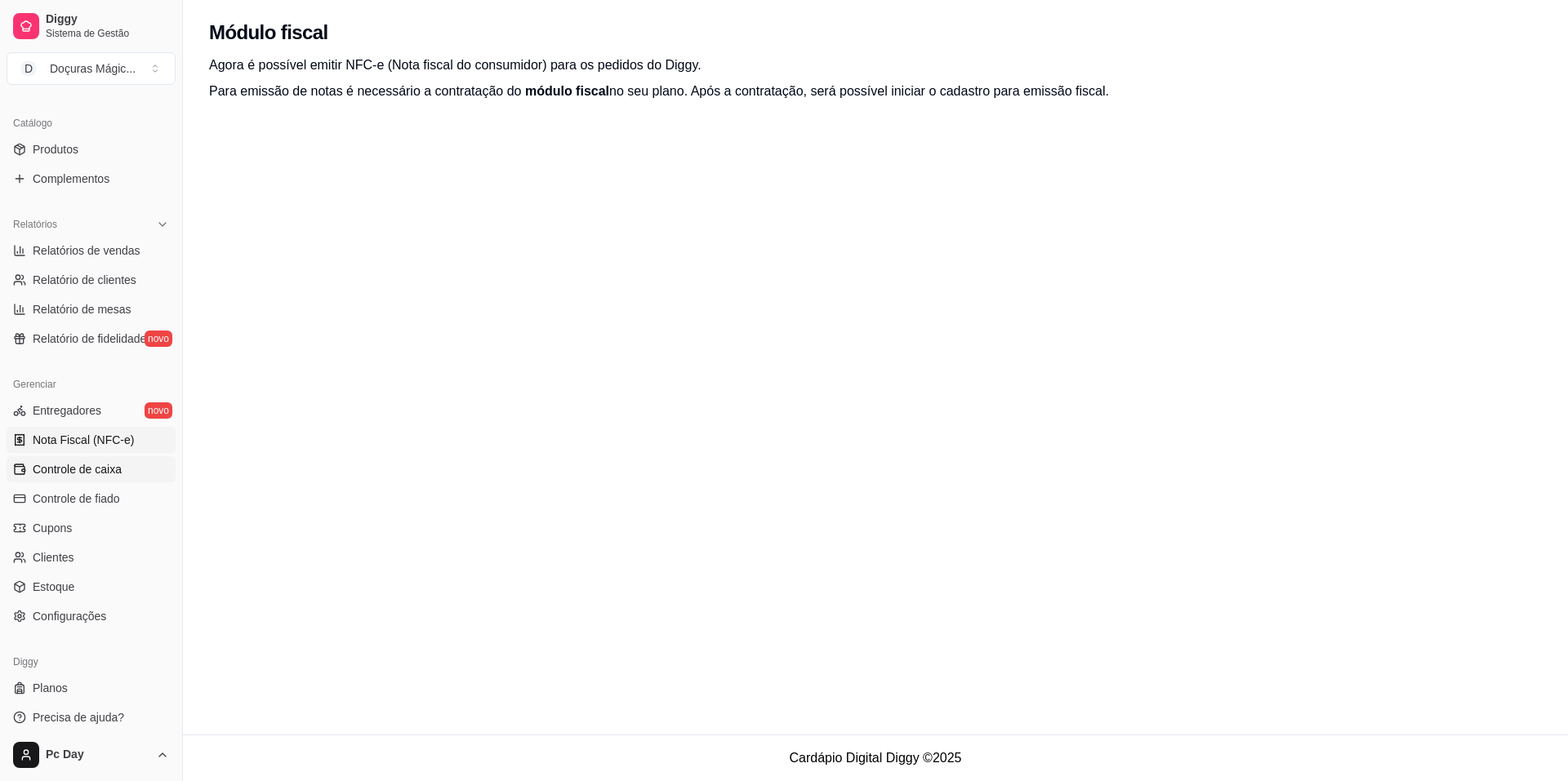
click at [111, 470] on span "Controle de caixa" at bounding box center [77, 469] width 89 height 16
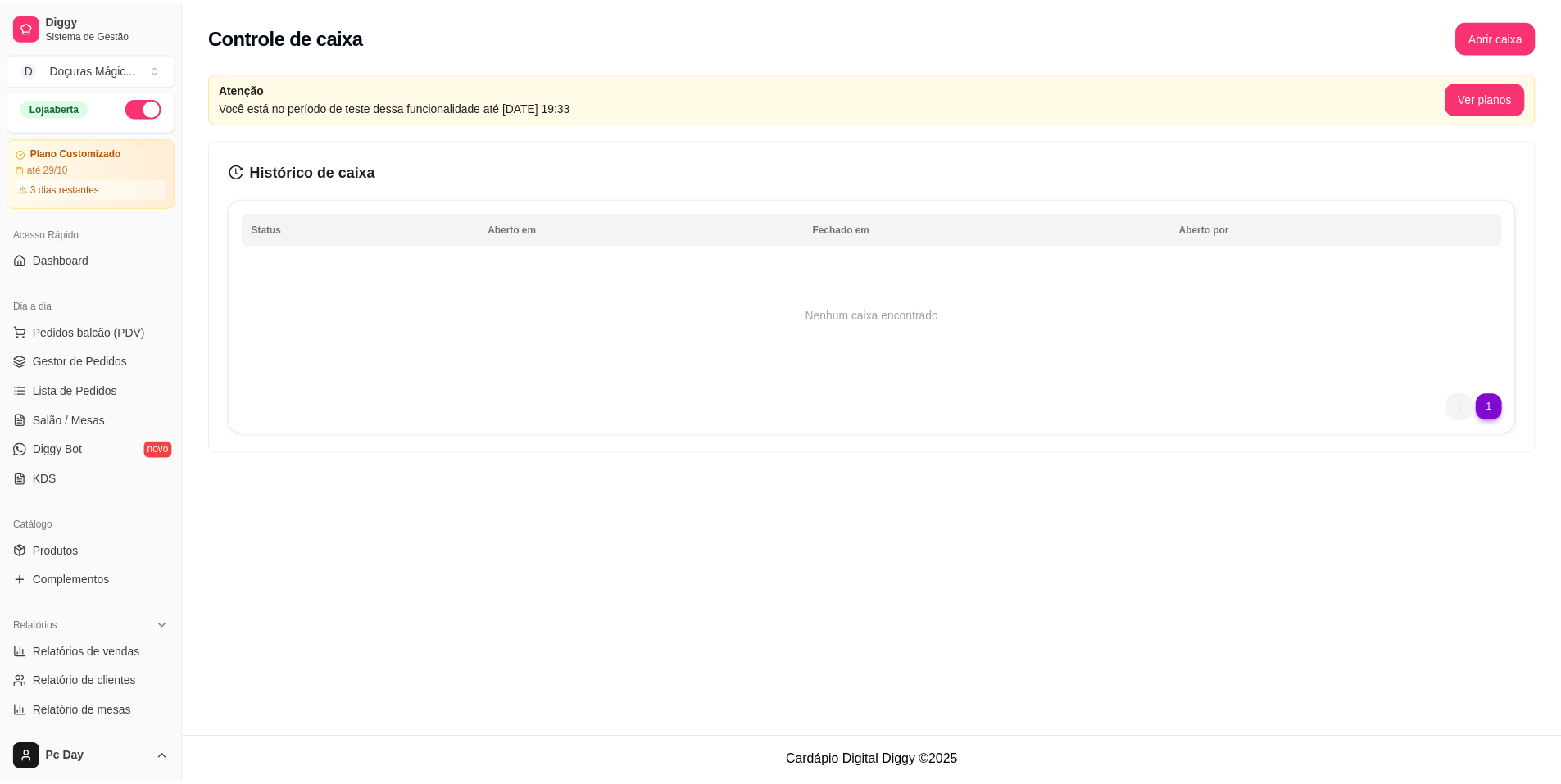
scroll to position [418, 0]
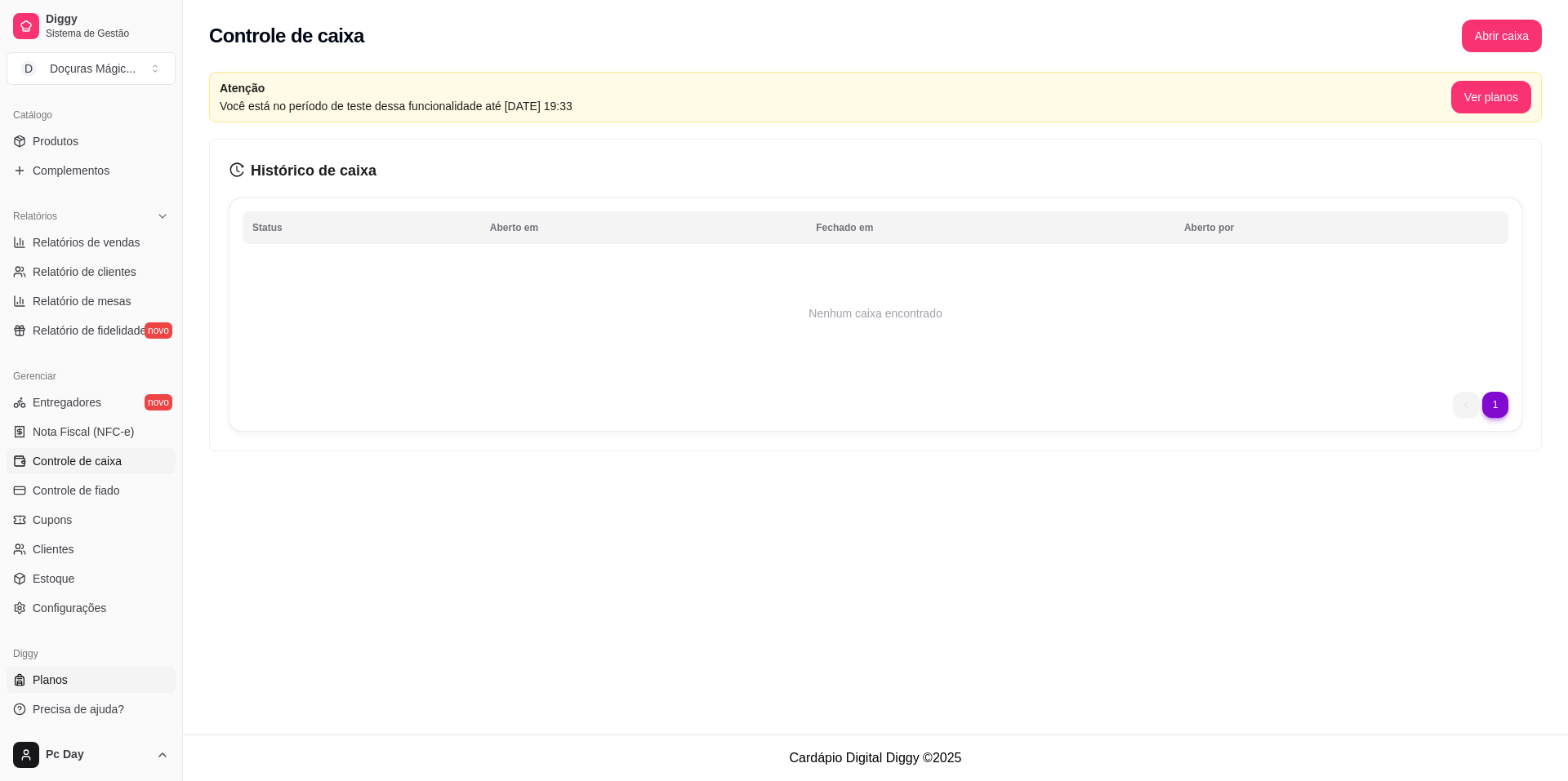
click at [53, 686] on span "Planos" at bounding box center [50, 679] width 35 height 16
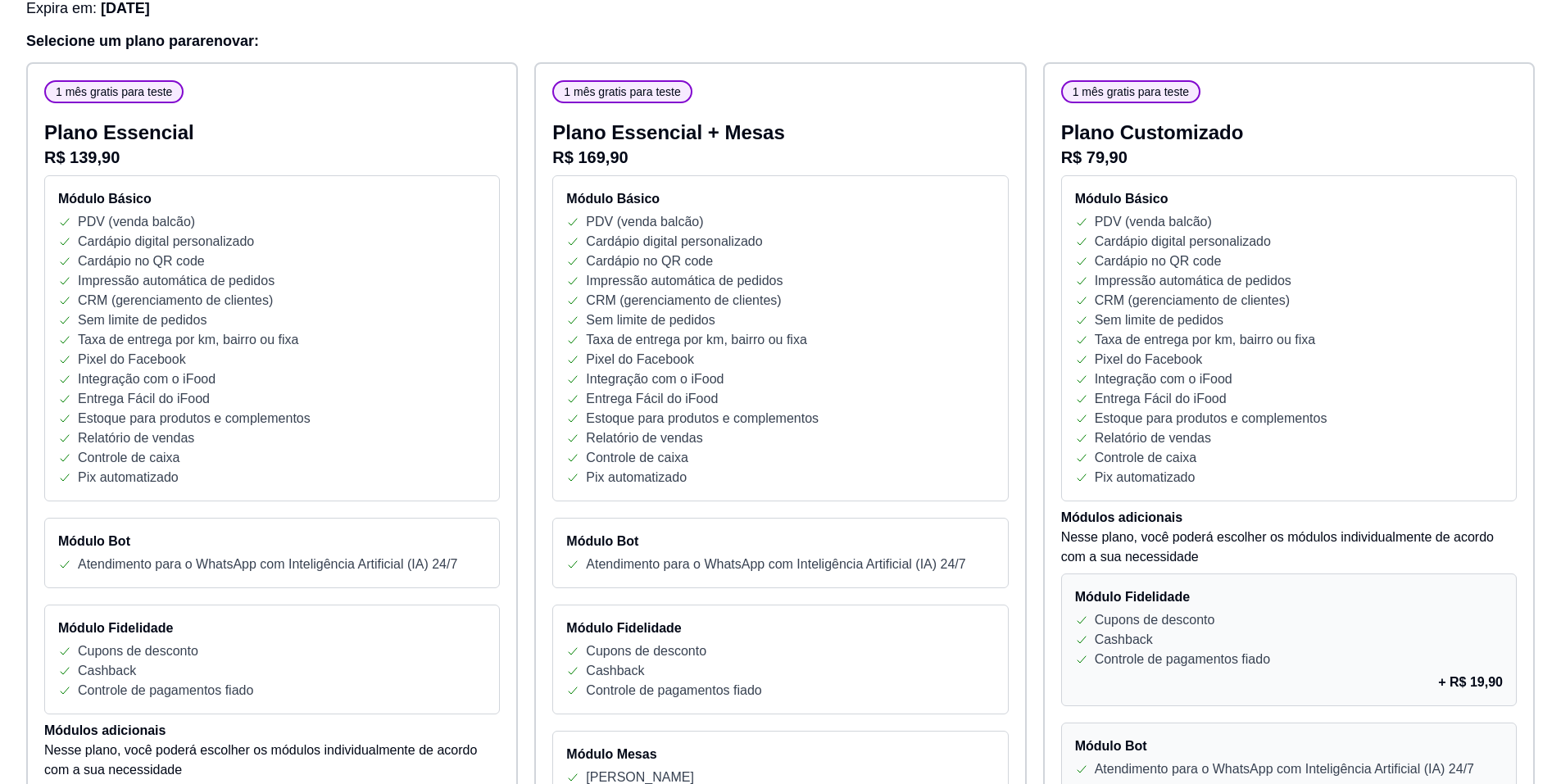
scroll to position [328, 0]
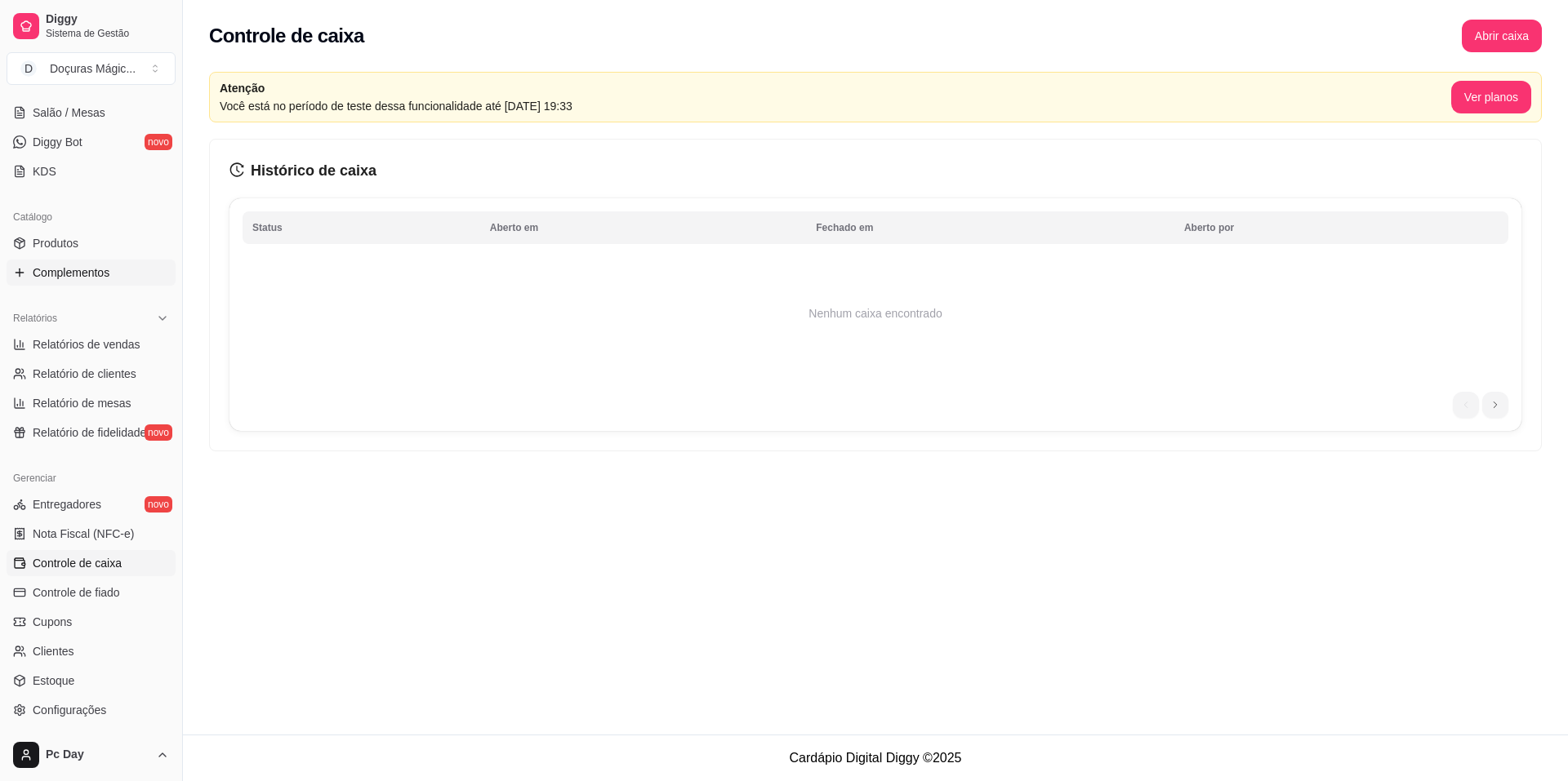
scroll to position [326, 0]
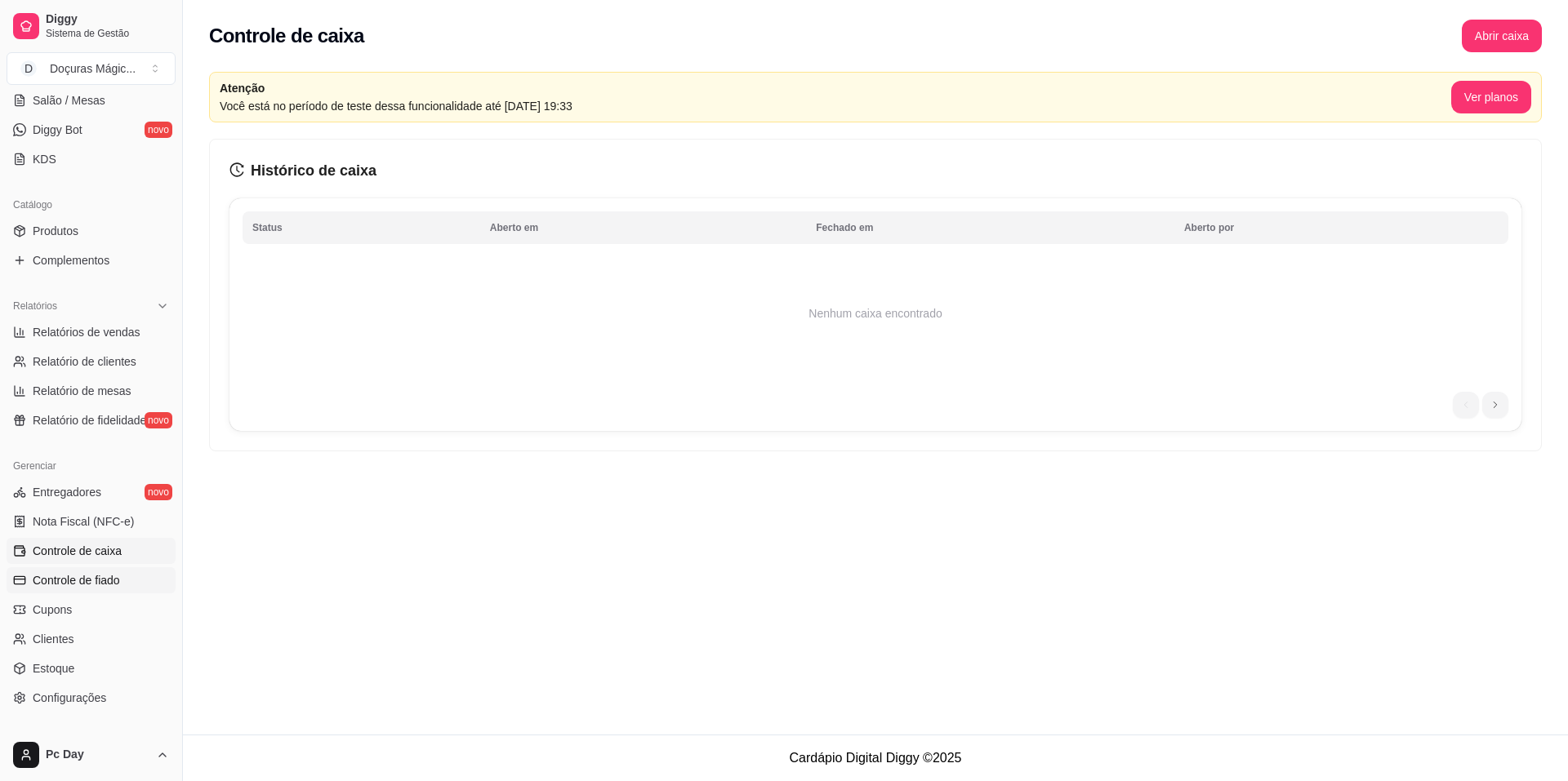
click at [97, 574] on span "Controle de fiado" at bounding box center [76, 579] width 87 height 16
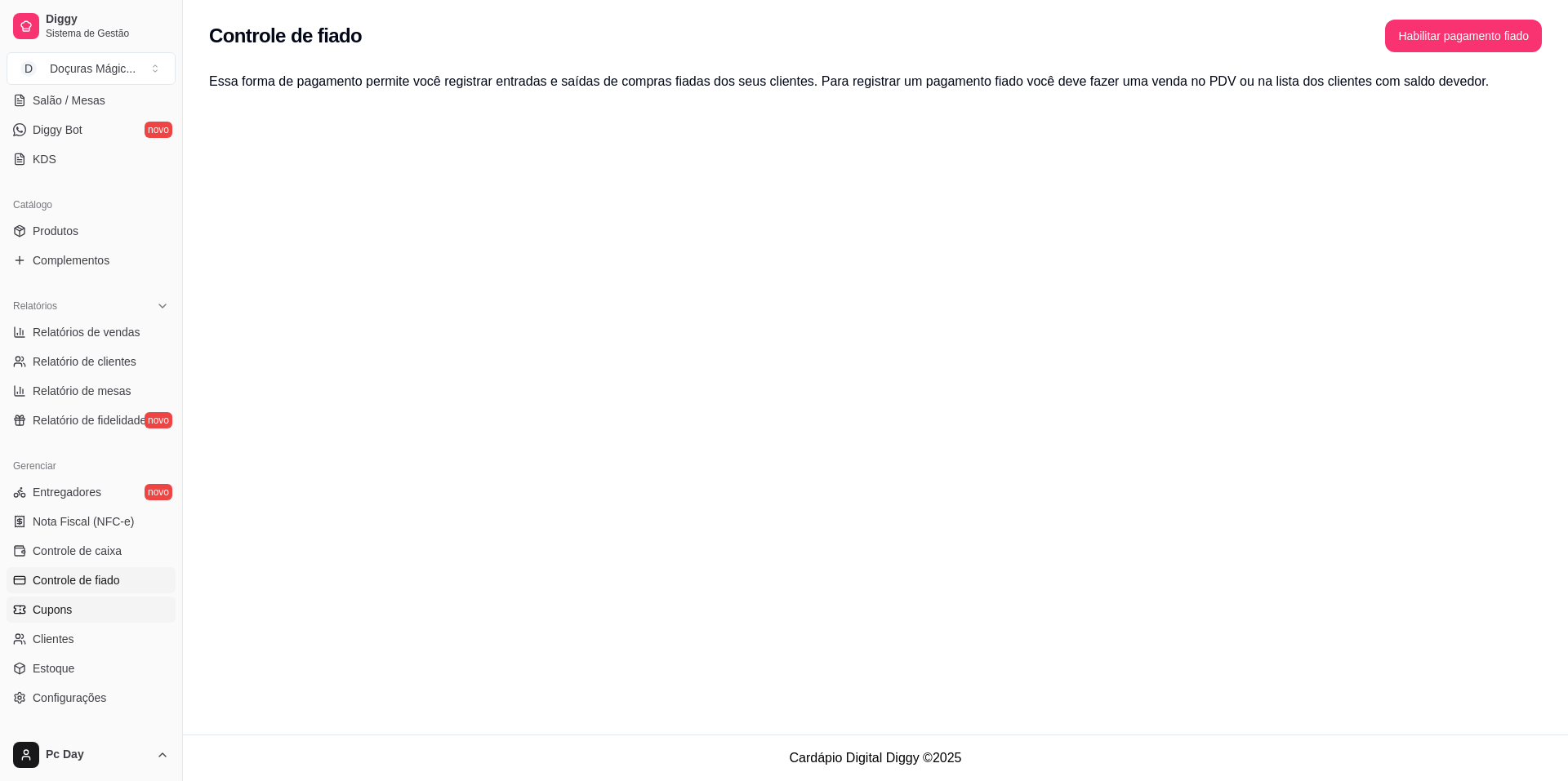
click at [81, 621] on link "Cupons" at bounding box center [91, 609] width 169 height 26
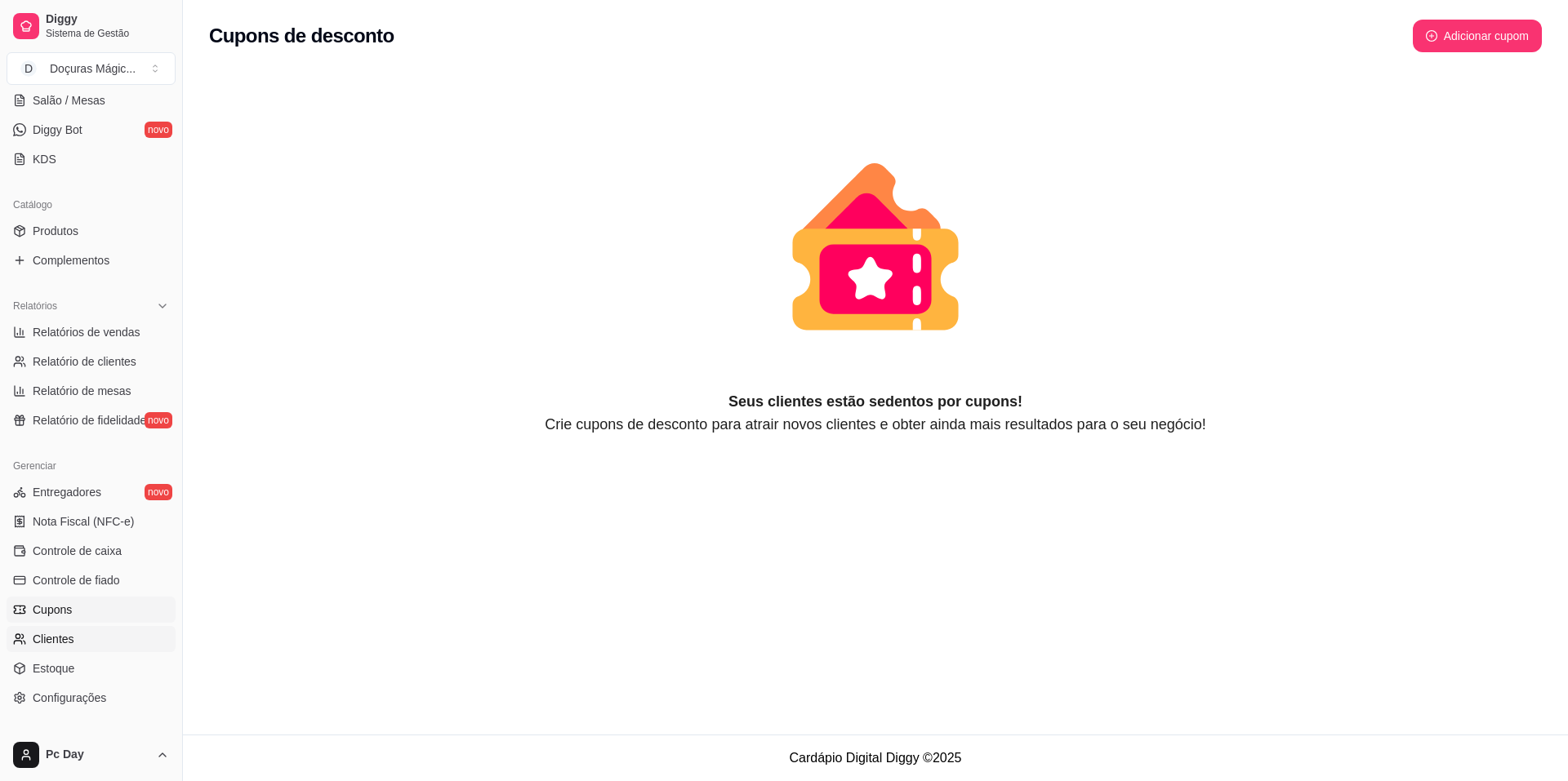
click at [53, 637] on span "Clientes" at bounding box center [54, 639] width 42 height 16
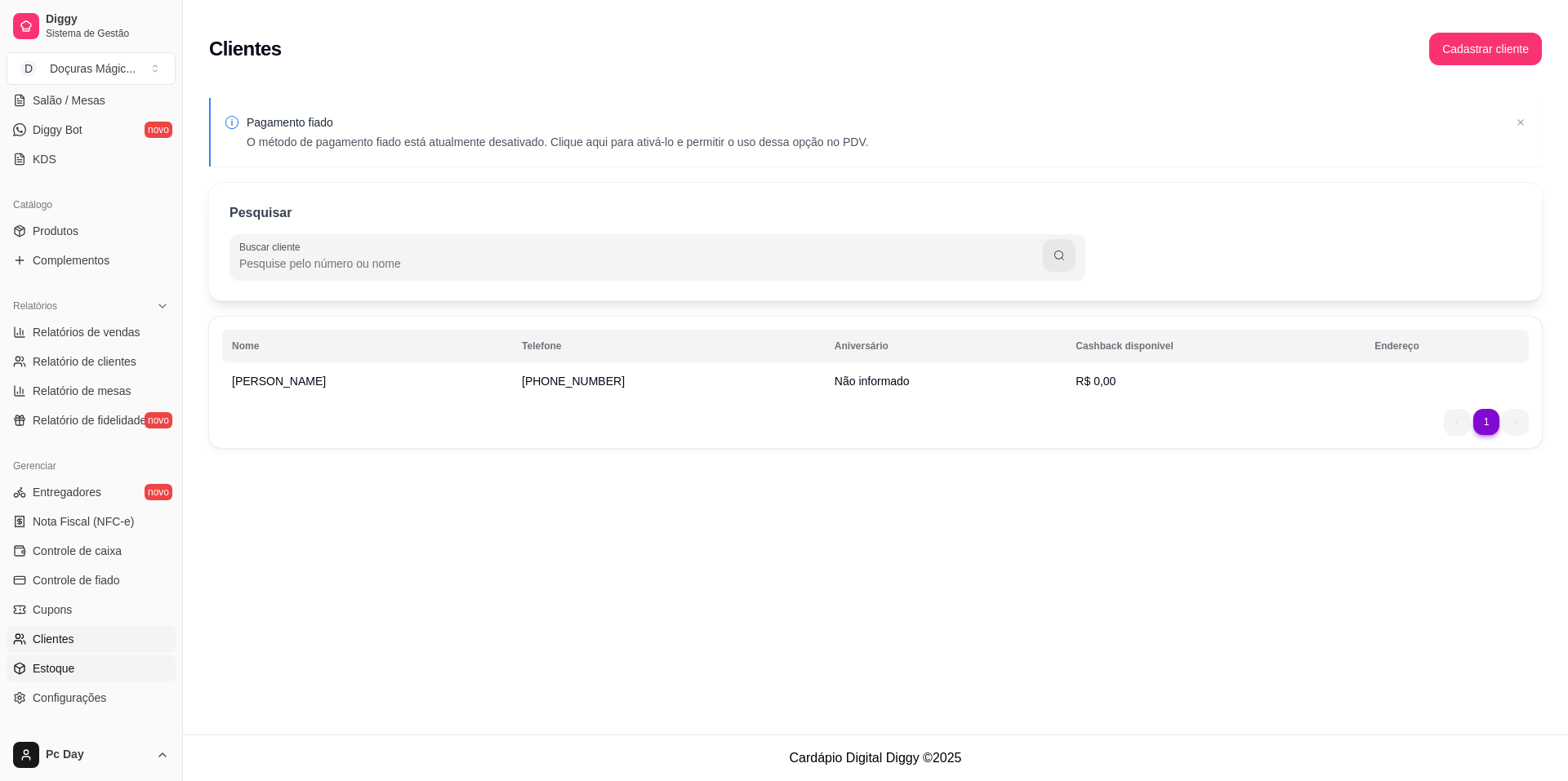
click at [49, 675] on span "Estoque" at bounding box center [54, 668] width 42 height 16
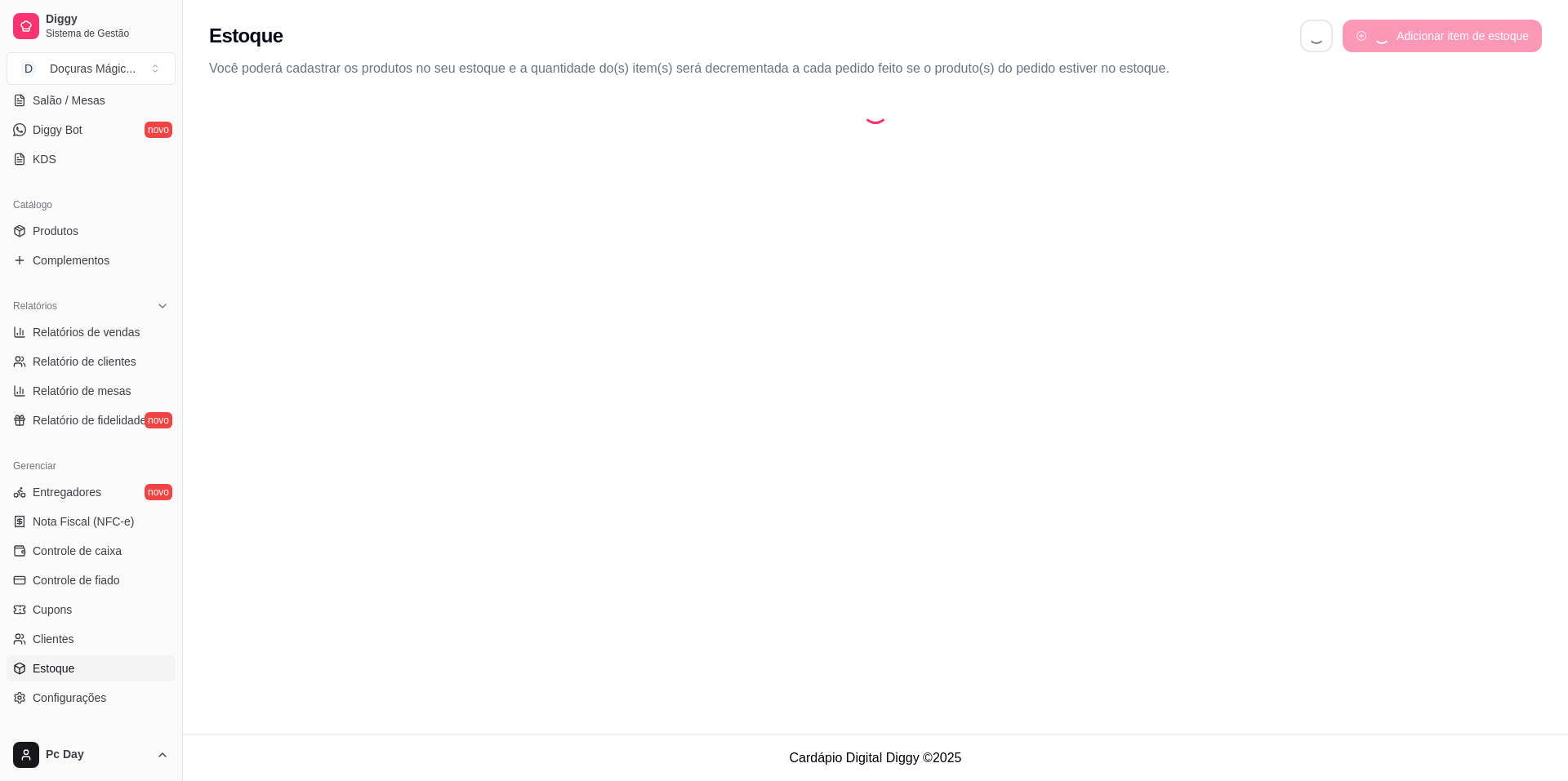
select select "QUANTITY_ORDER"
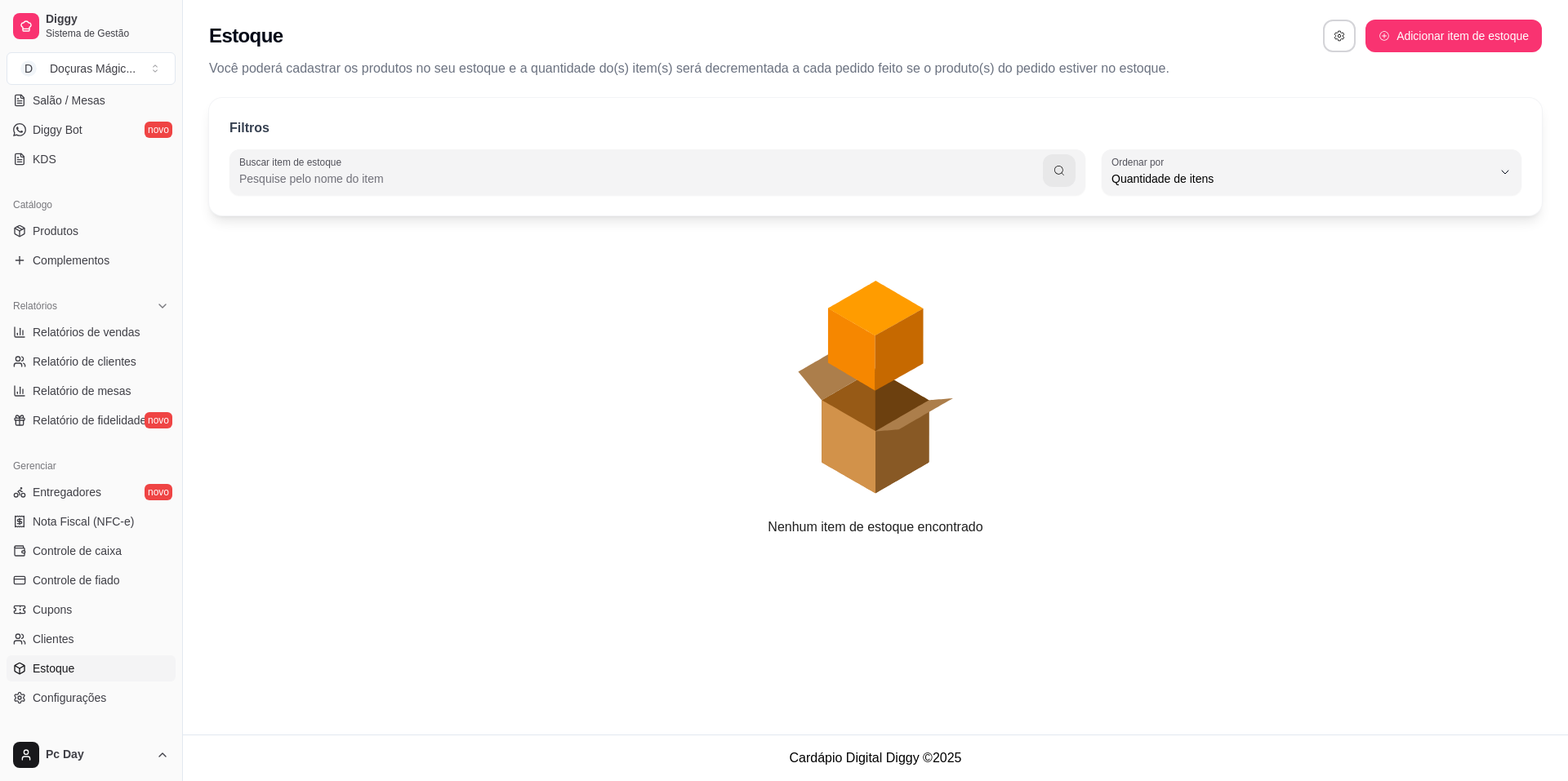
scroll to position [16, 0]
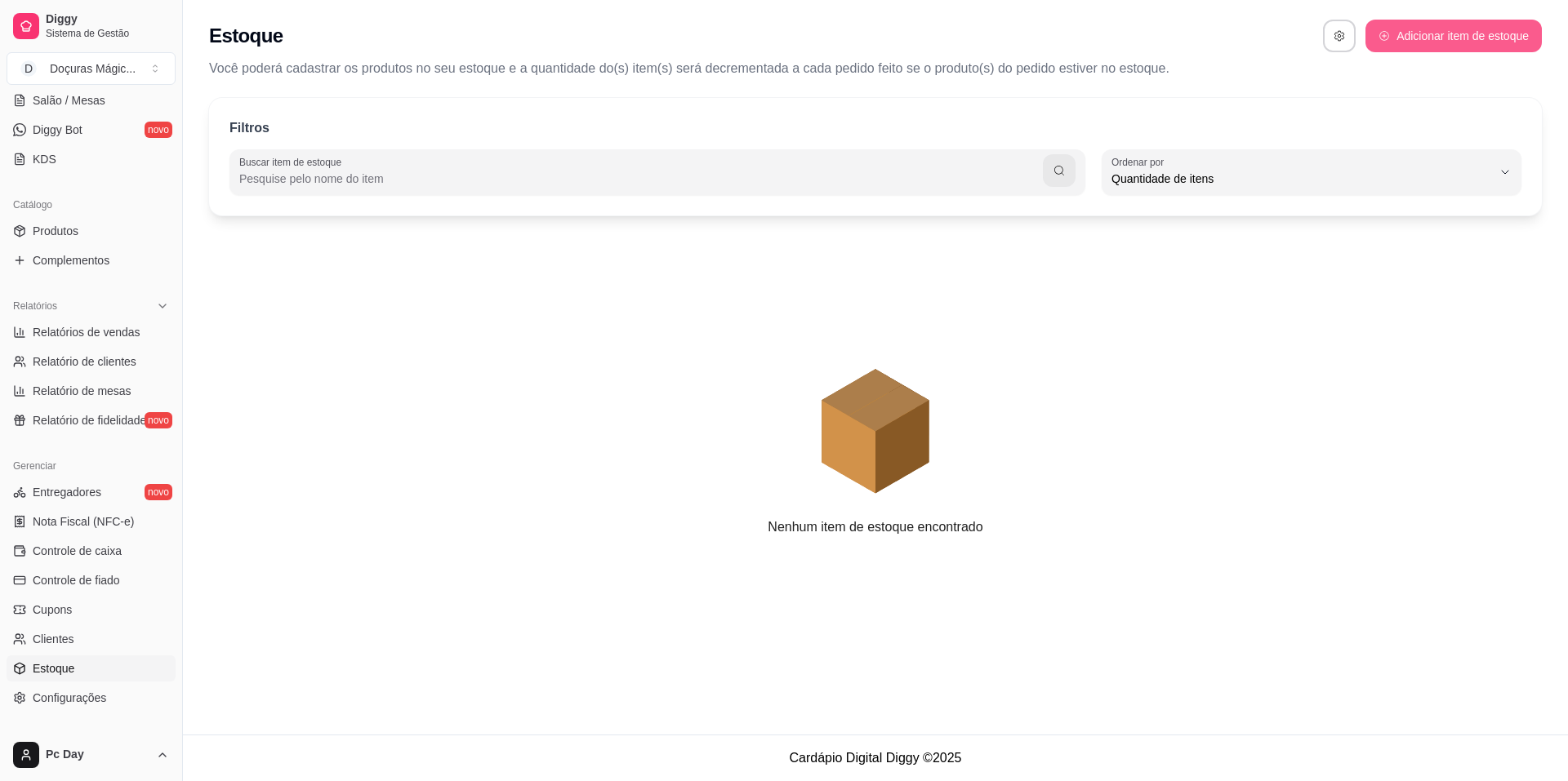
click at [1484, 49] on button "Adicionar item de estoque" at bounding box center [1453, 35] width 177 height 33
select select "UN"
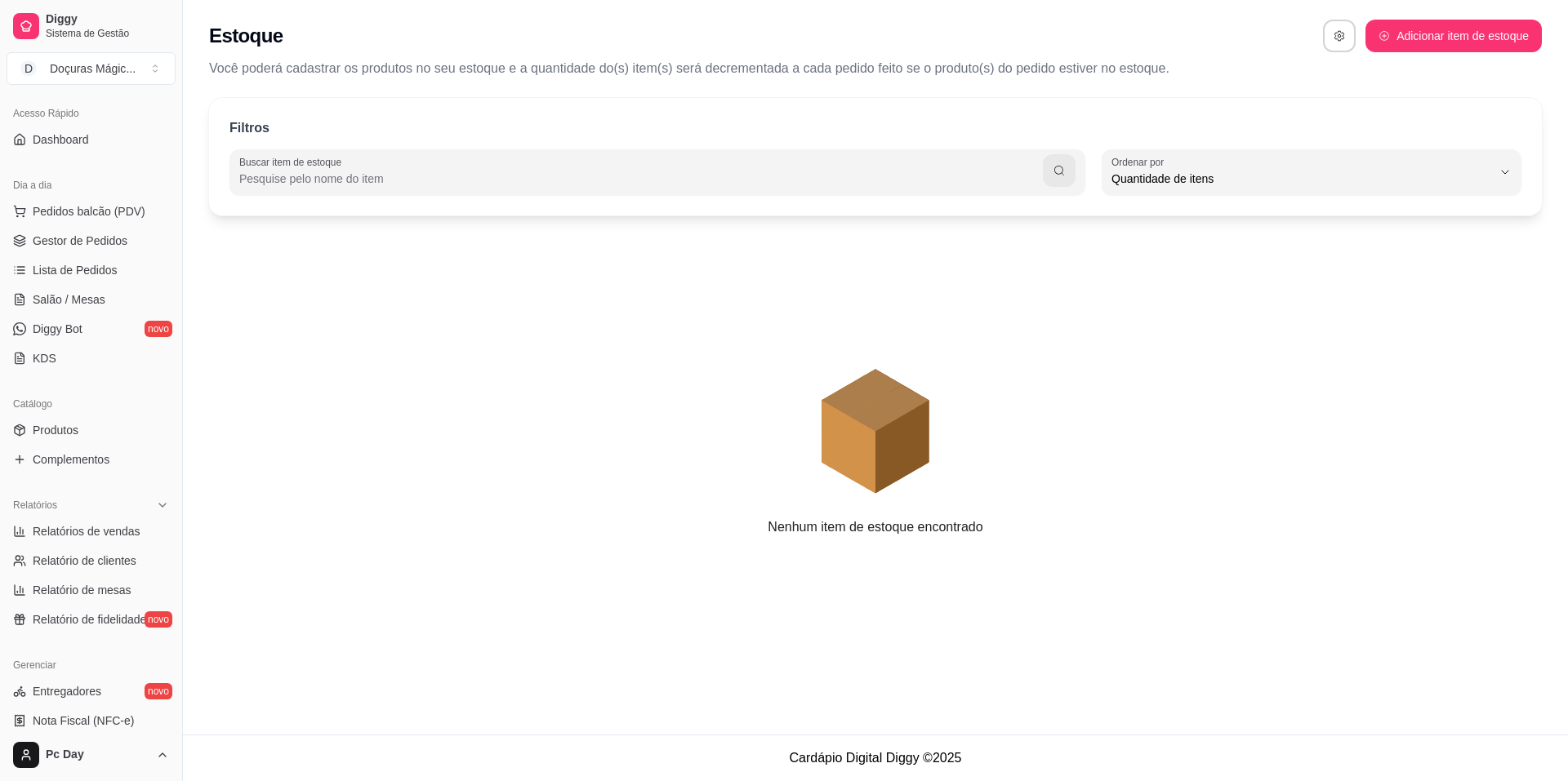
scroll to position [90, 0]
